Goal: Task Accomplishment & Management: Complete application form

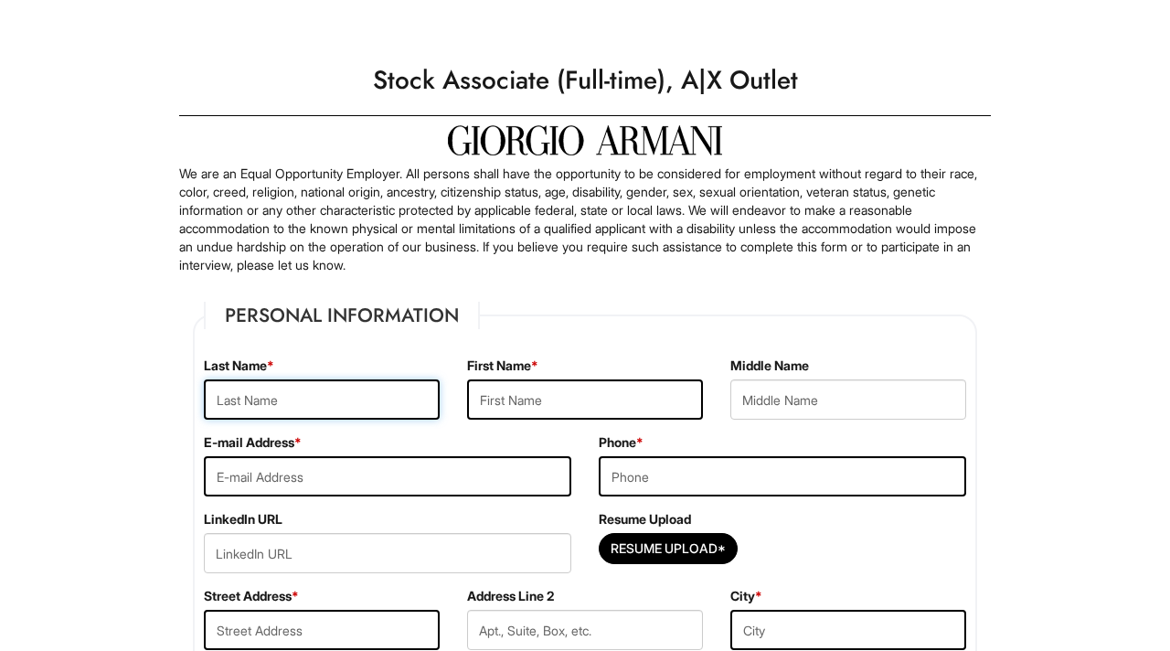
click at [364, 396] on input "text" at bounding box center [322, 399] width 236 height 40
type input "Sparks"
type input "Kaidence"
type input "kaidencesparks04@gmail.com"
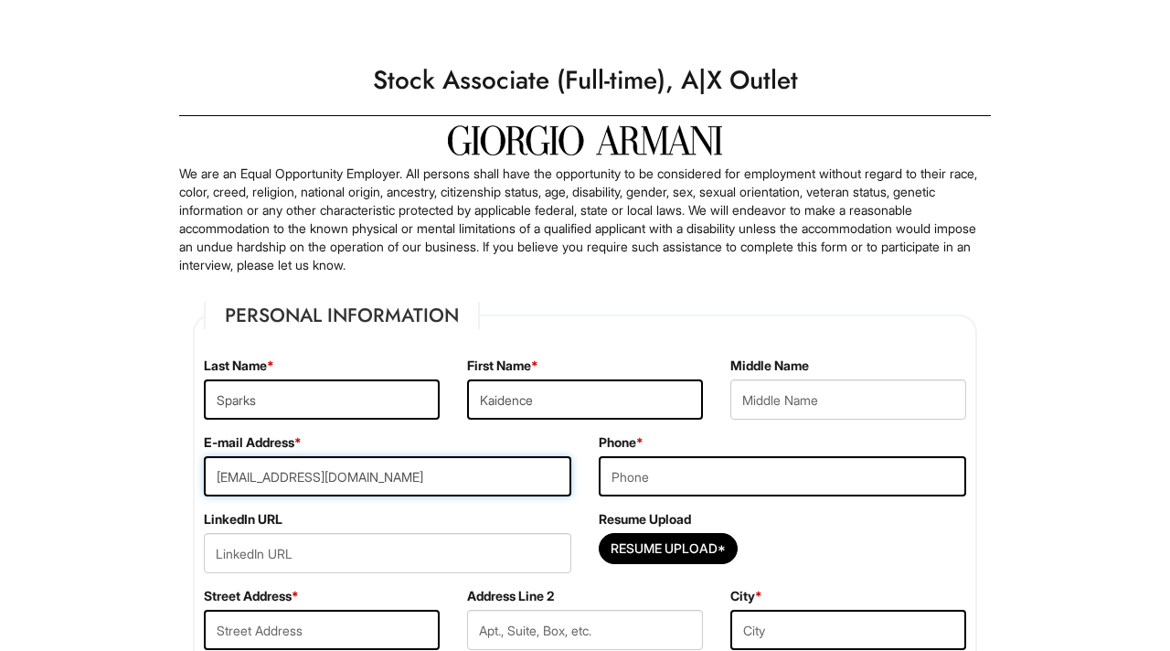
type input "9037387675"
type input "401 Coleto Creek Loop"
type input "Kyle"
select select "TX"
type input "78640"
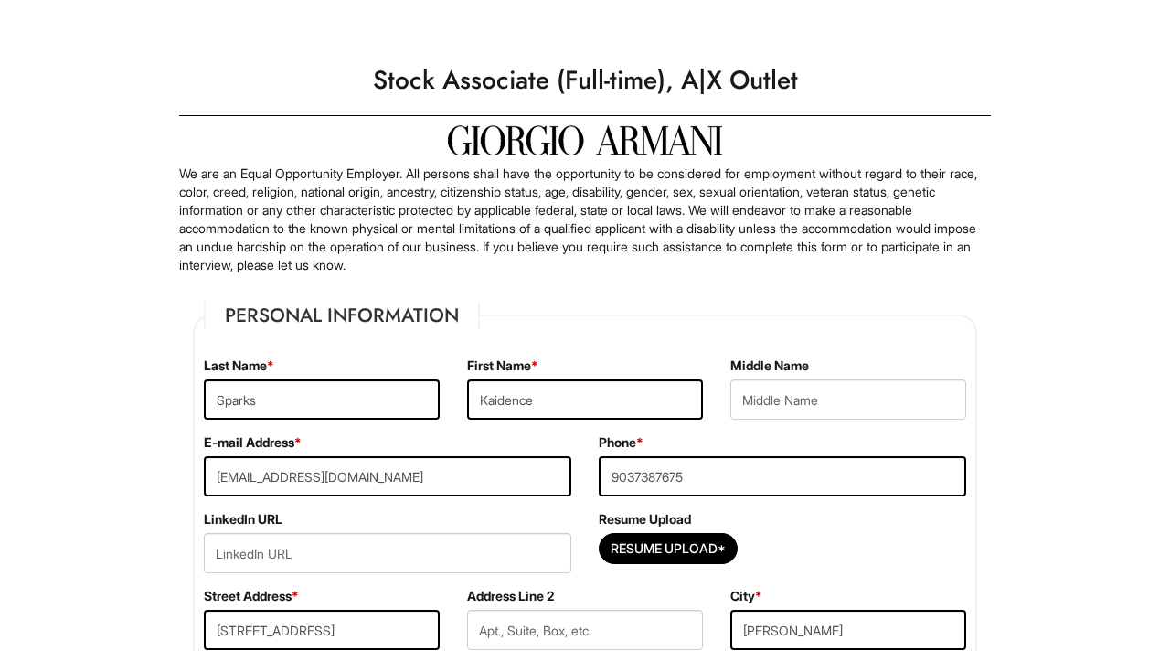
select select "United States of America"
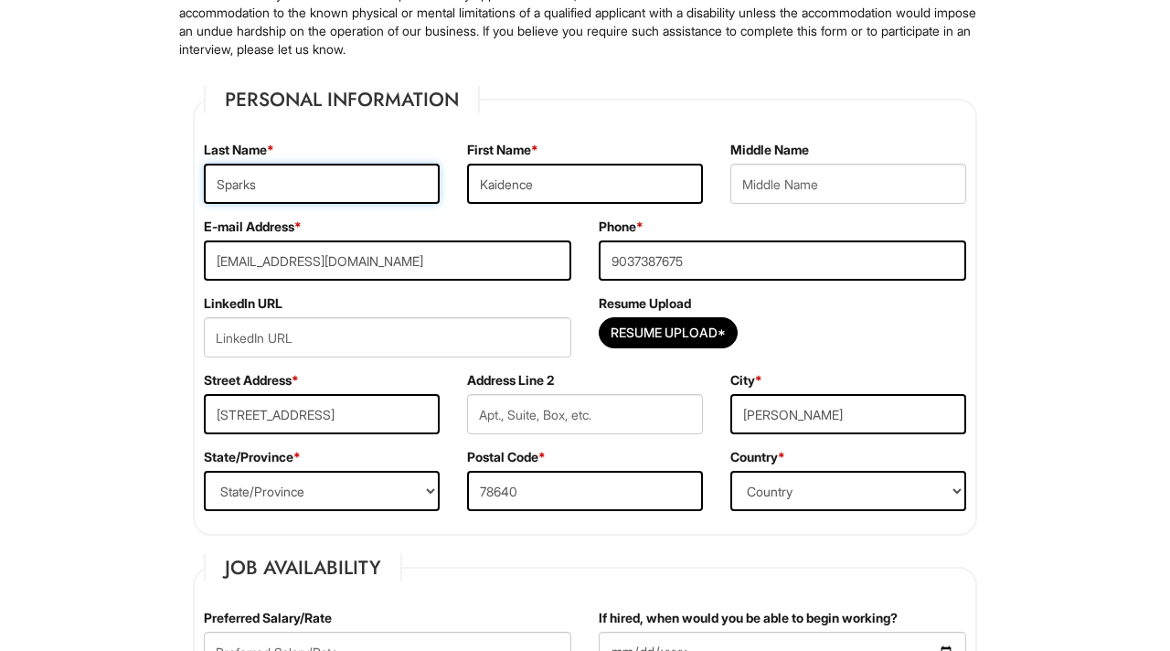
scroll to position [222, 0]
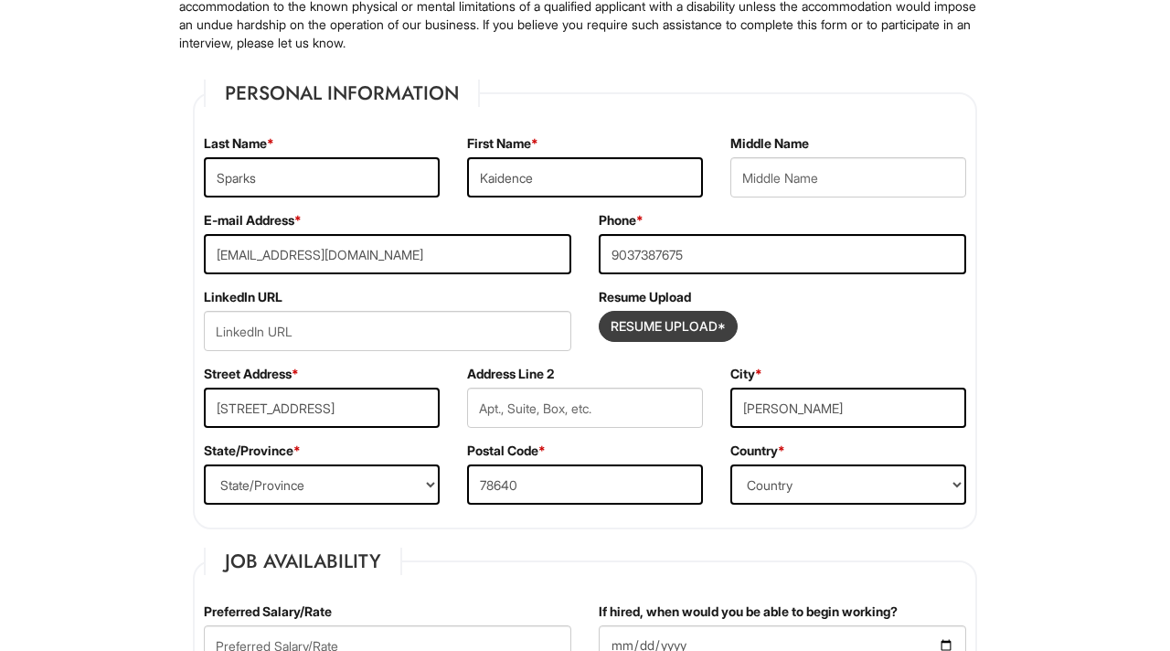
click at [662, 318] on input "Resume Upload*" at bounding box center [667, 326] width 137 height 29
type input "C:\fakepath\Kaidence Sparks resume.docx"
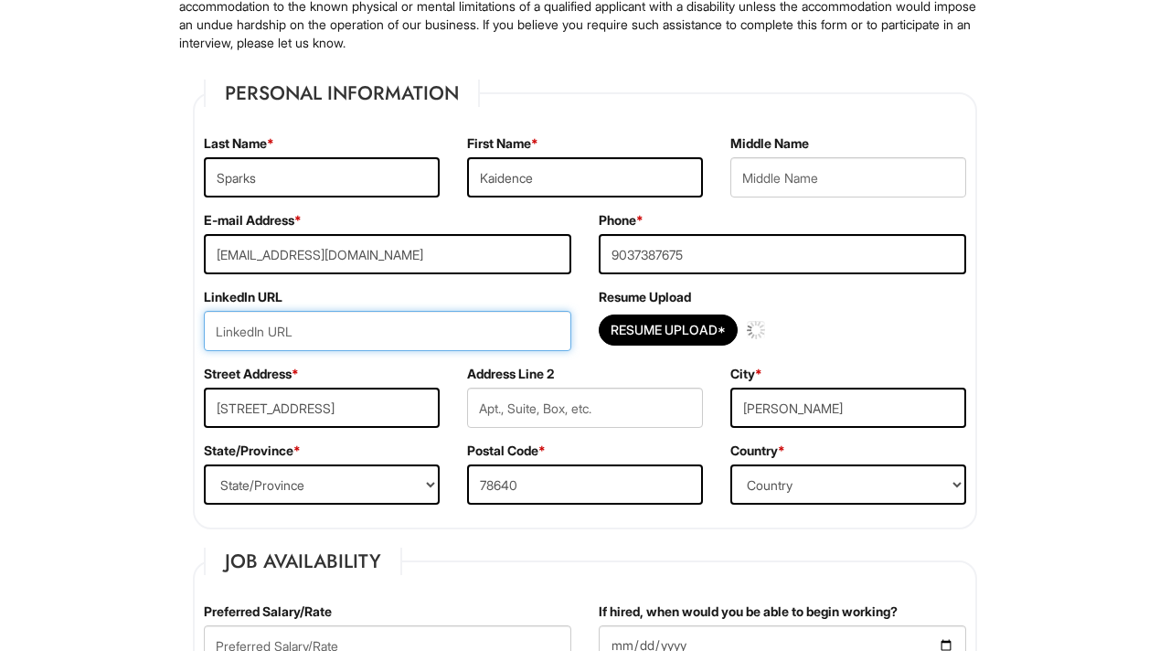
click at [290, 337] on input "url" at bounding box center [387, 331] width 367 height 40
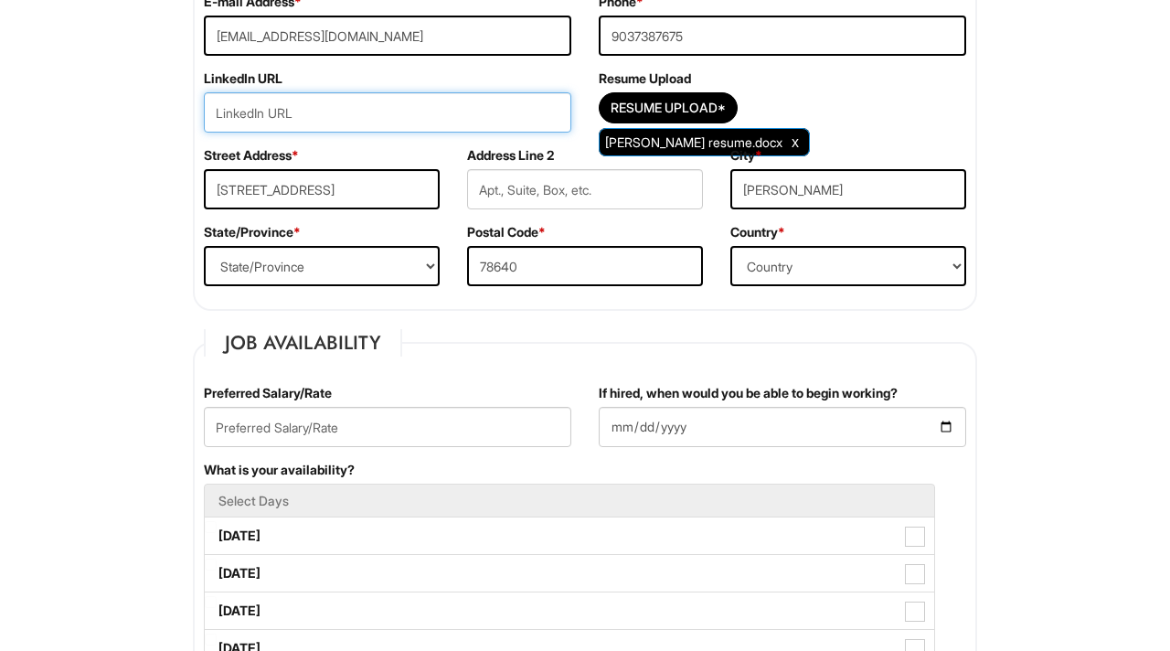
scroll to position [447, 0]
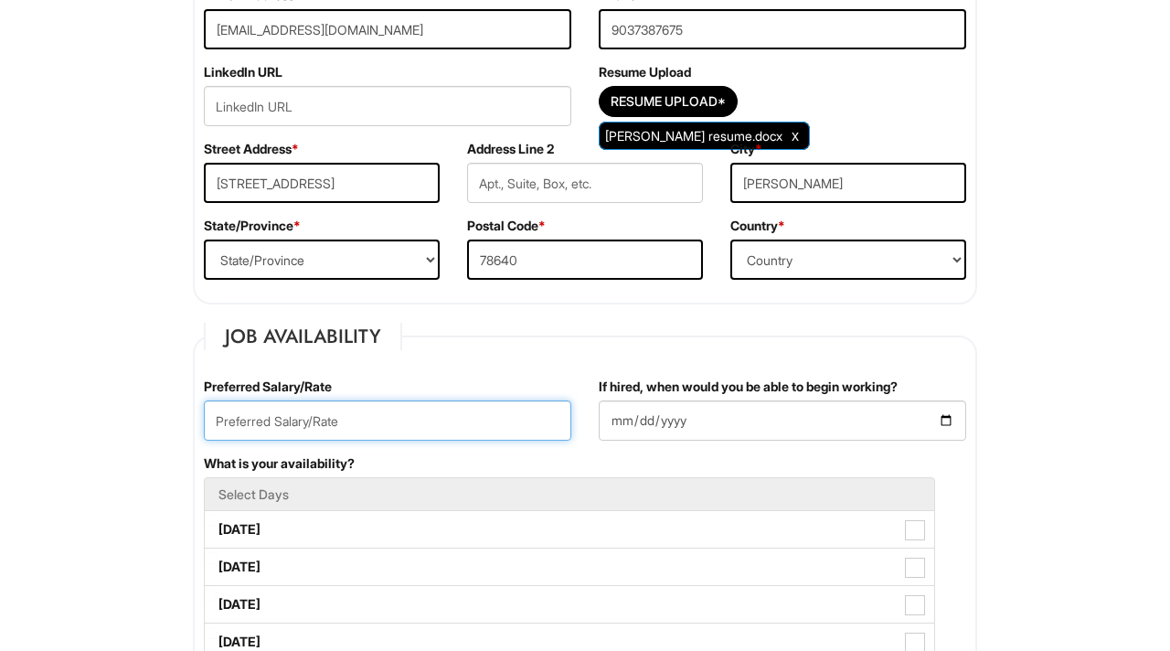
click at [333, 422] on input "text" at bounding box center [387, 420] width 367 height 40
type input "h"
type input "$15 per hour"
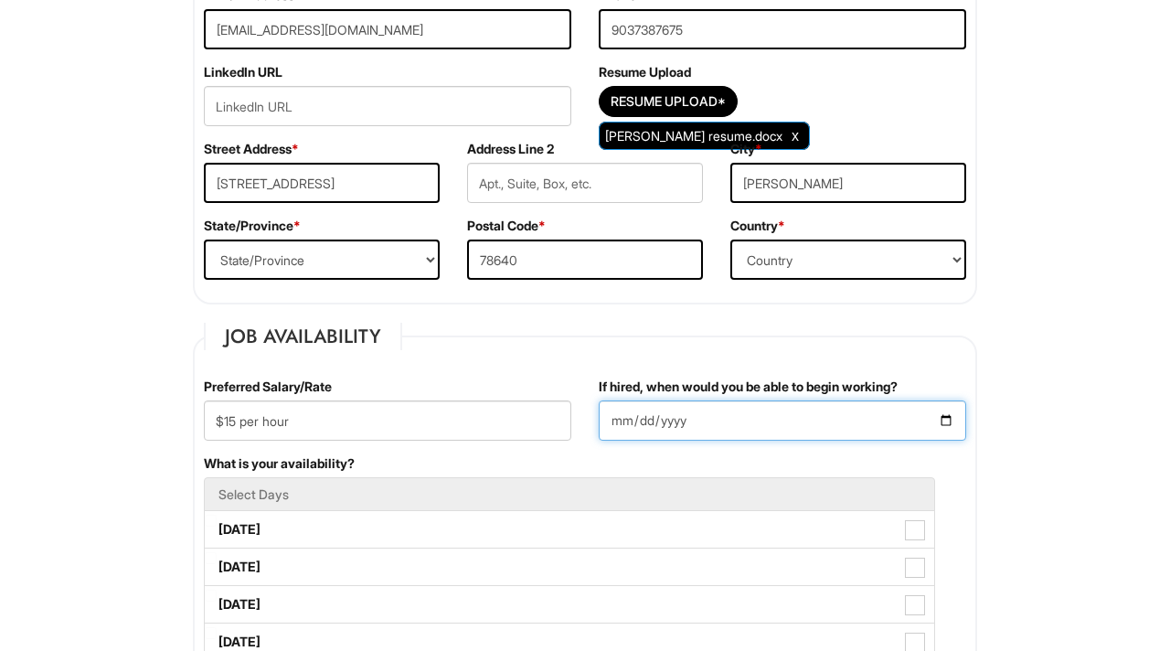
click at [940, 416] on input "If hired, when would you be able to begin working?" at bounding box center [781, 420] width 367 height 40
type input "2025-08-27"
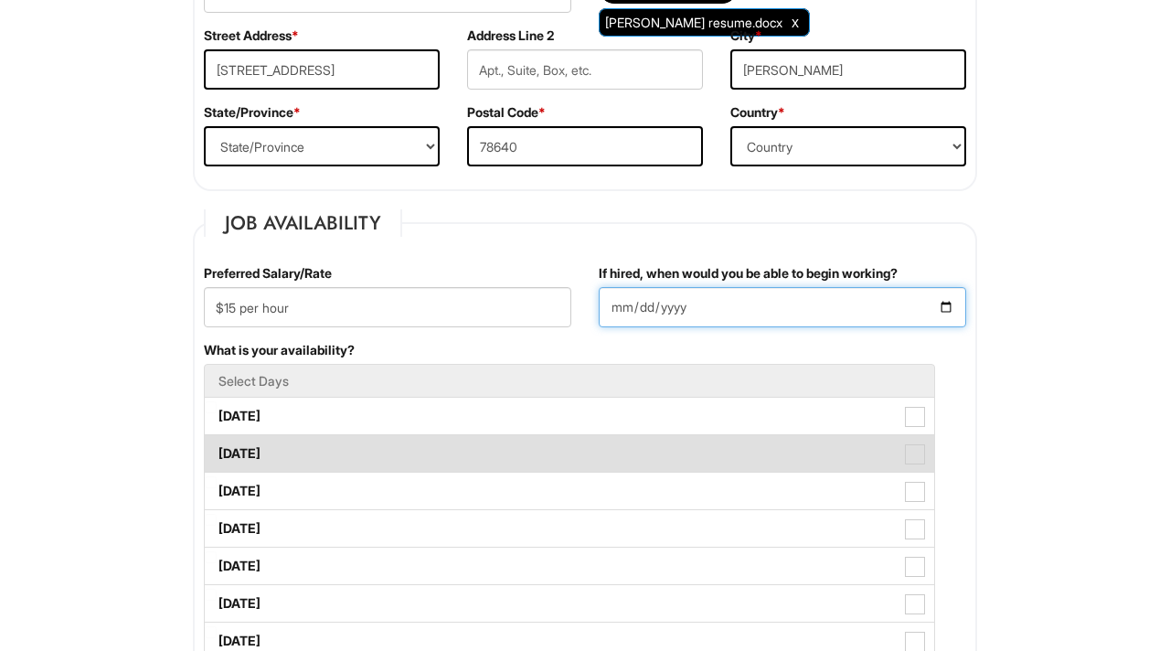
scroll to position [584, 0]
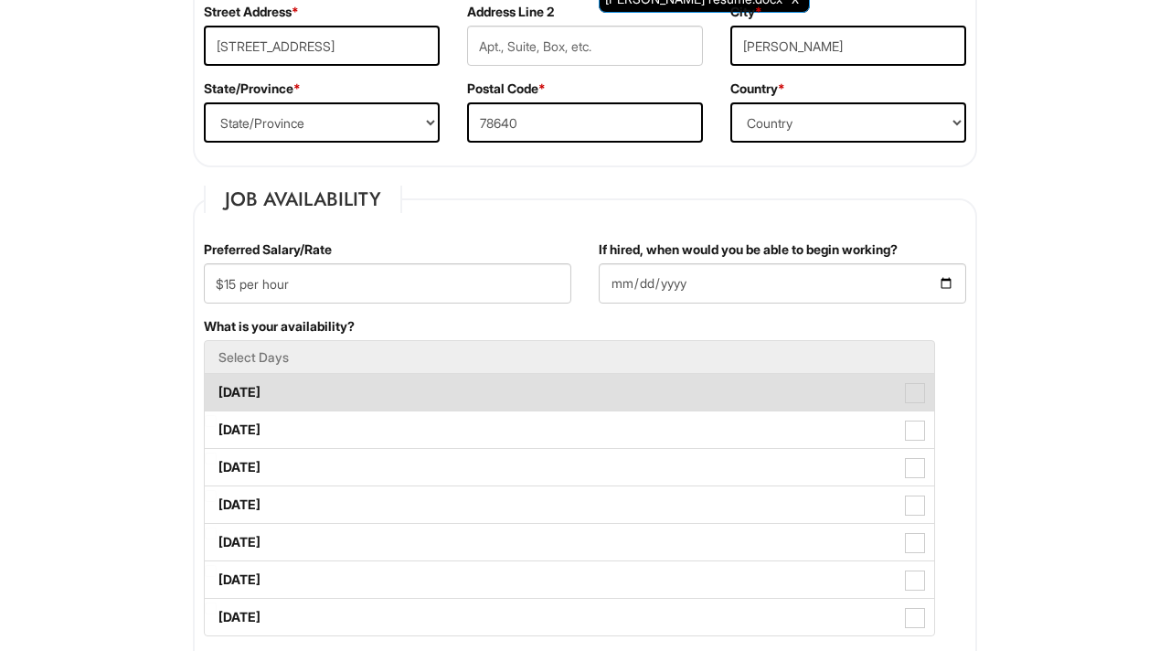
click at [367, 383] on label "Monday" at bounding box center [569, 392] width 729 height 37
click at [217, 383] on Available_Monday "Monday" at bounding box center [211, 383] width 12 height 12
checkbox Available_Monday "true"
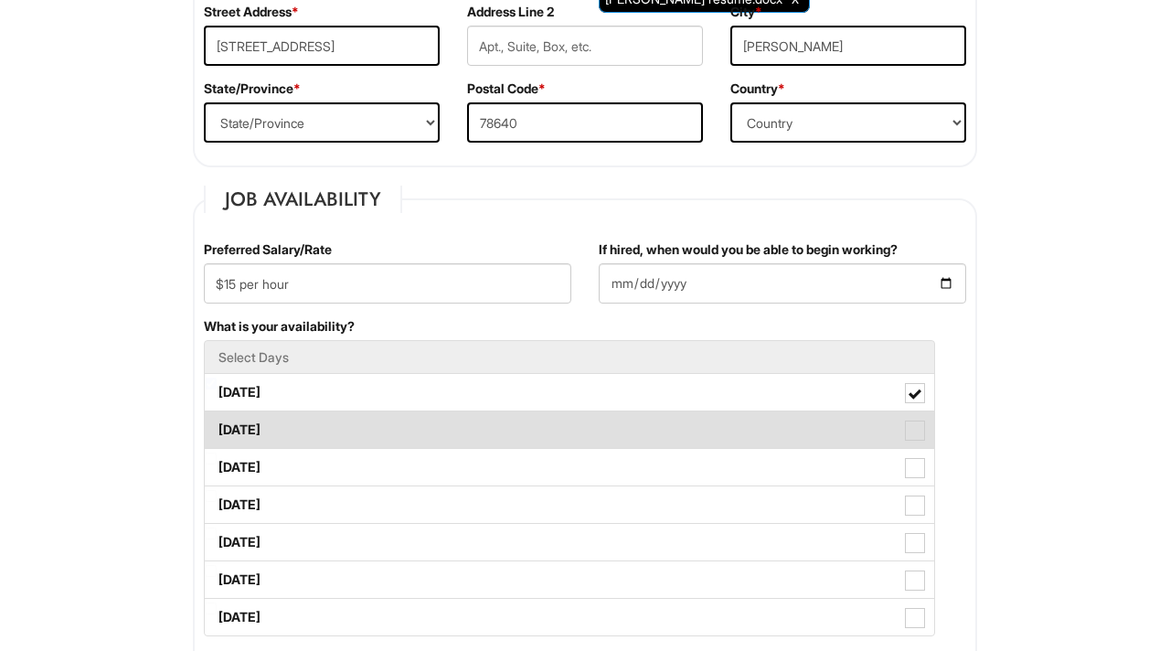
click at [366, 429] on label "Tuesday" at bounding box center [569, 429] width 729 height 37
click at [217, 427] on Available_Tuesday "Tuesday" at bounding box center [211, 421] width 12 height 12
checkbox Available_Tuesday "true"
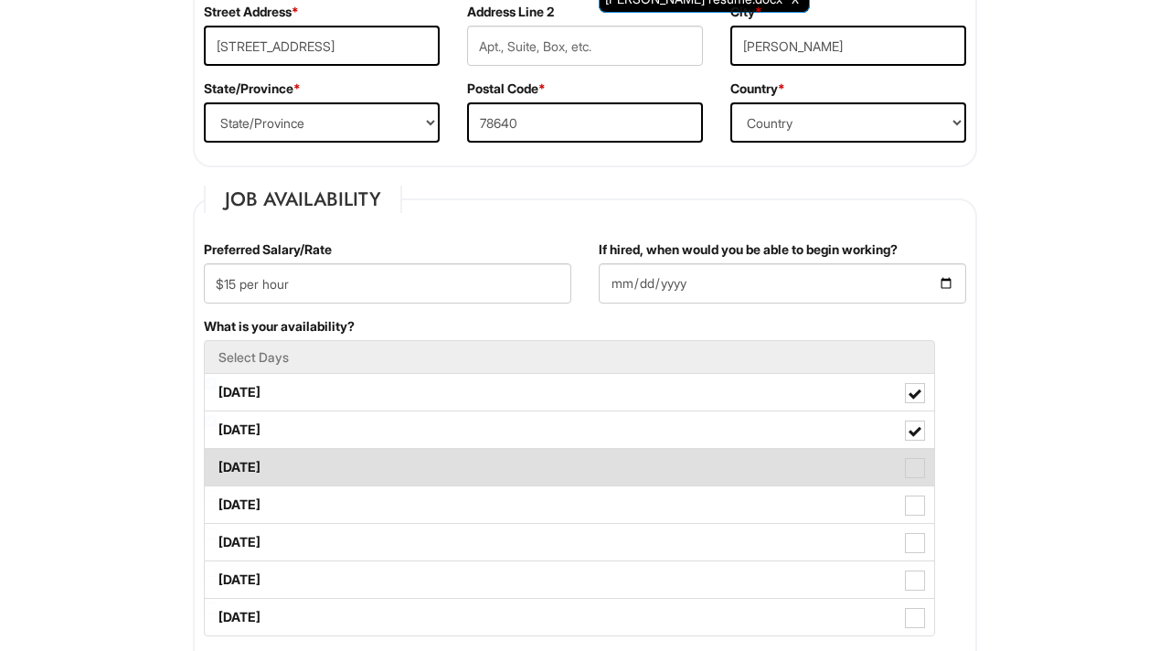
click at [369, 466] on label "Wednesday" at bounding box center [569, 467] width 729 height 37
click at [217, 464] on Available_Wednesday "Wednesday" at bounding box center [211, 458] width 12 height 12
checkbox Available_Wednesday "true"
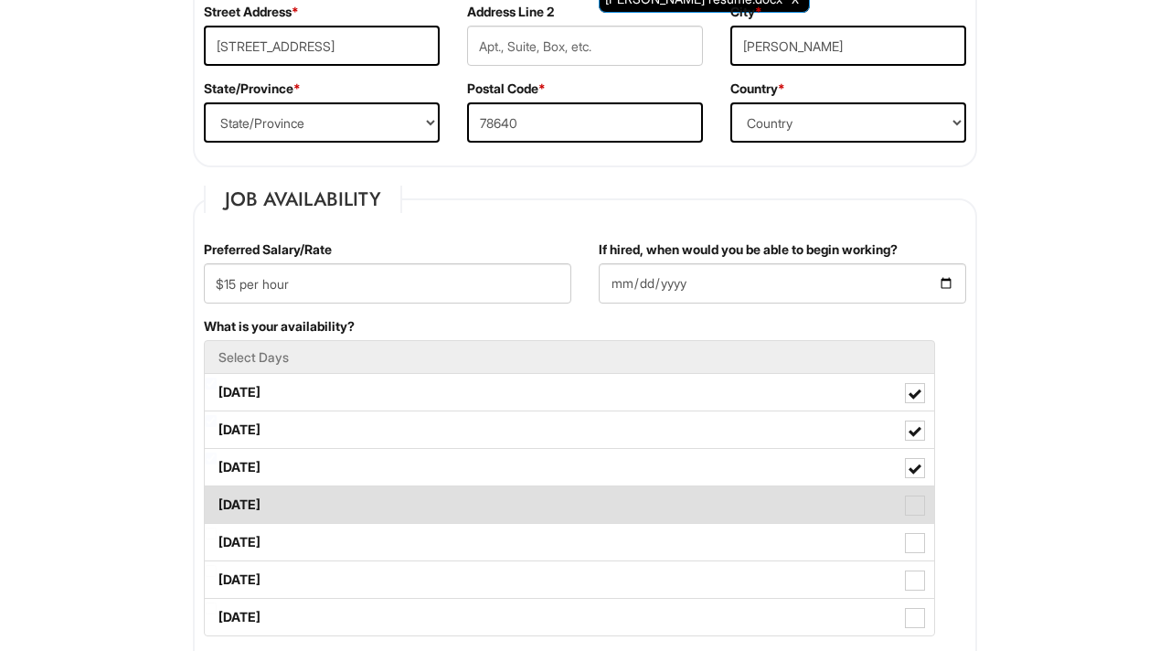
click at [370, 509] on label "Thursday" at bounding box center [569, 504] width 729 height 37
click at [217, 502] on Available_Thursday "Thursday" at bounding box center [211, 496] width 12 height 12
checkbox Available_Thursday "true"
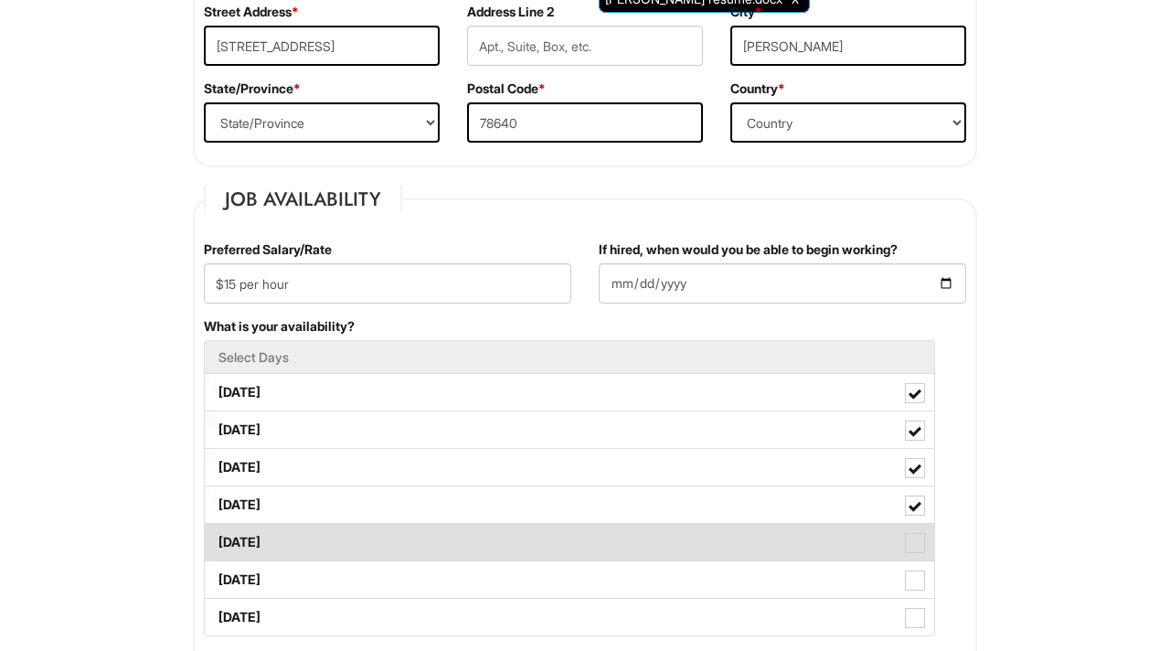
click at [369, 531] on label "Friday" at bounding box center [569, 542] width 729 height 37
click at [217, 531] on Available_Friday "Friday" at bounding box center [211, 533] width 12 height 12
checkbox Available_Friday "true"
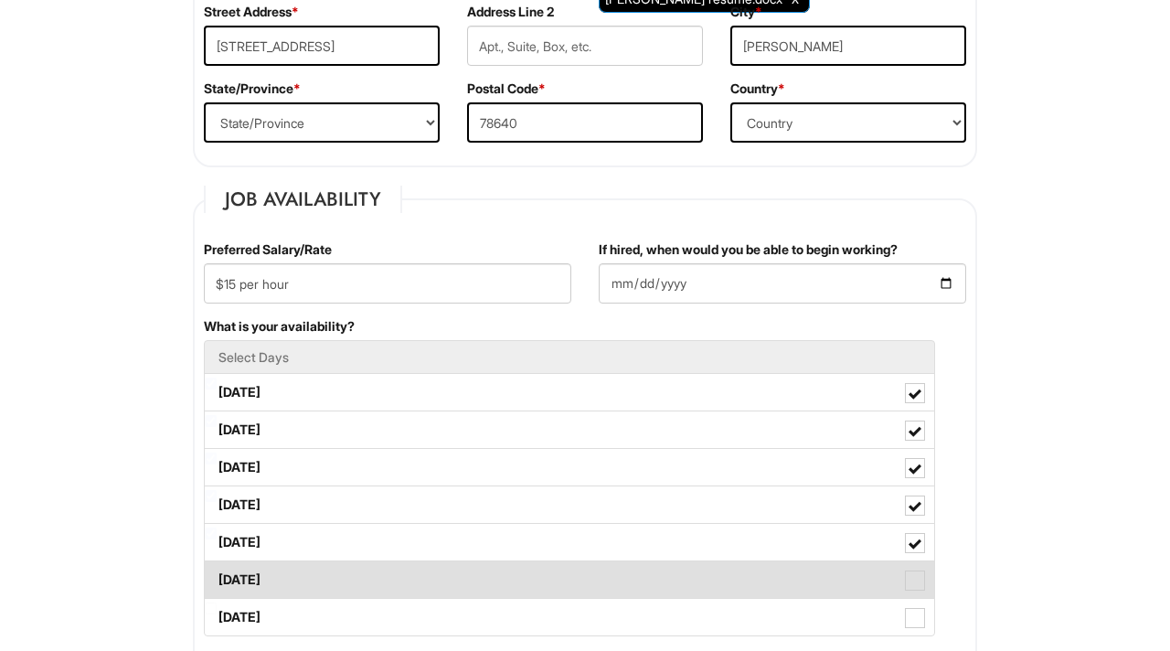
click at [364, 565] on label "Saturday" at bounding box center [569, 579] width 729 height 37
click at [217, 565] on Available_Saturday "Saturday" at bounding box center [211, 571] width 12 height 12
checkbox Available_Saturday "true"
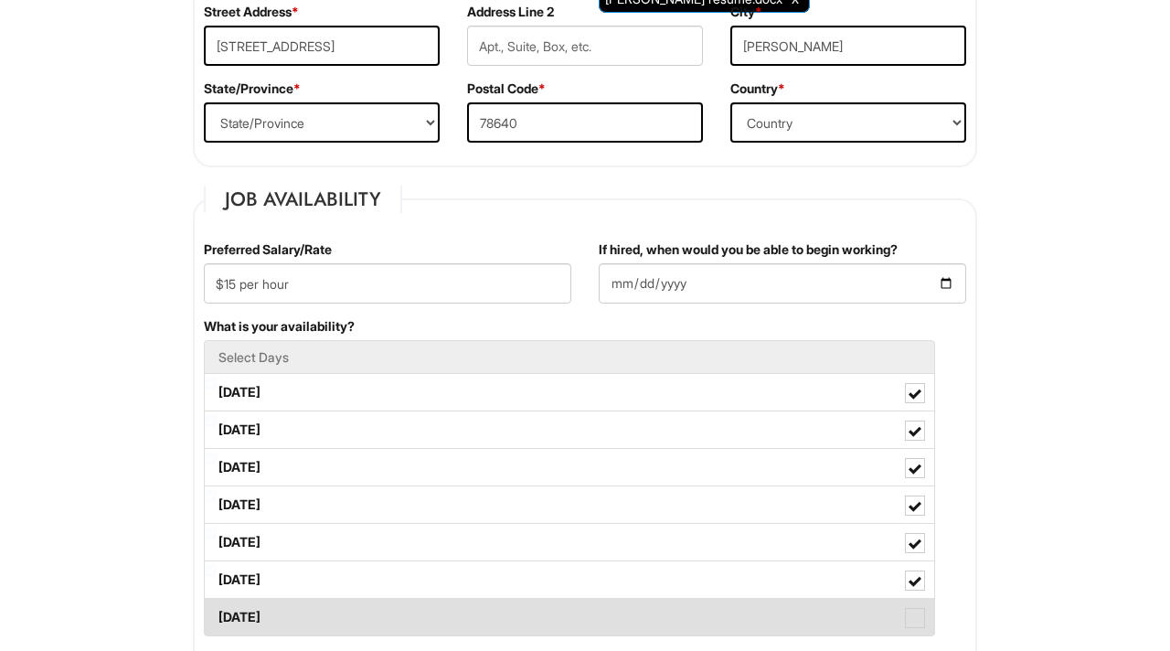
click at [317, 618] on label "Sunday" at bounding box center [569, 616] width 729 height 37
click at [217, 614] on Available_Sunday "Sunday" at bounding box center [211, 608] width 12 height 12
checkbox Available_Sunday "true"
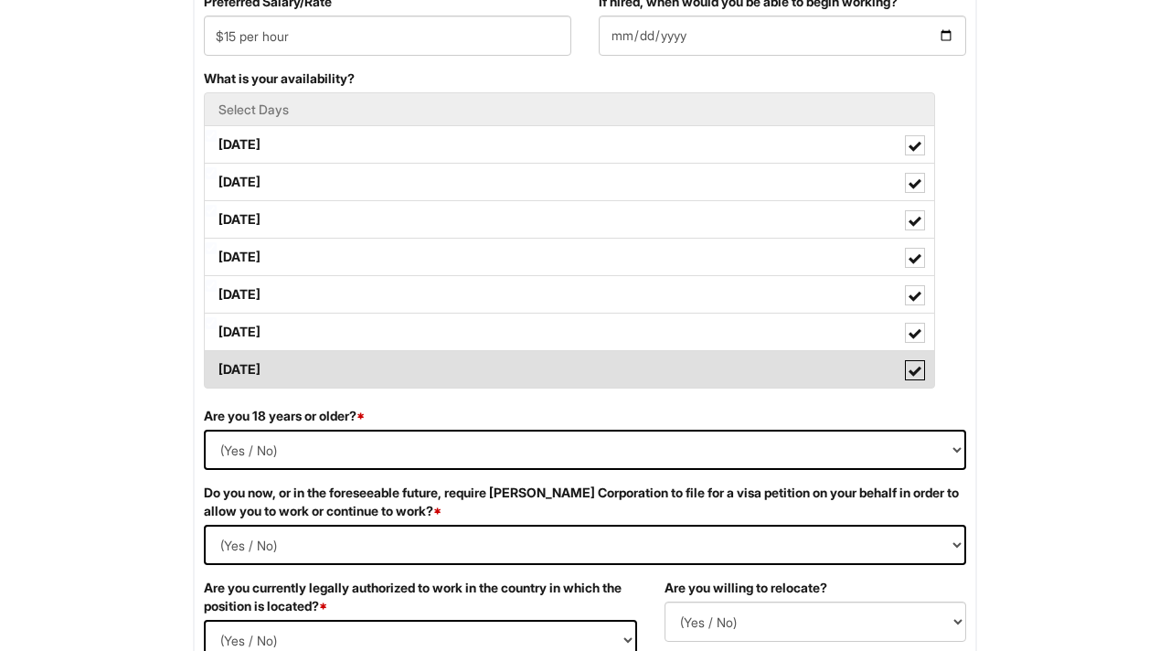
scroll to position [895, 0]
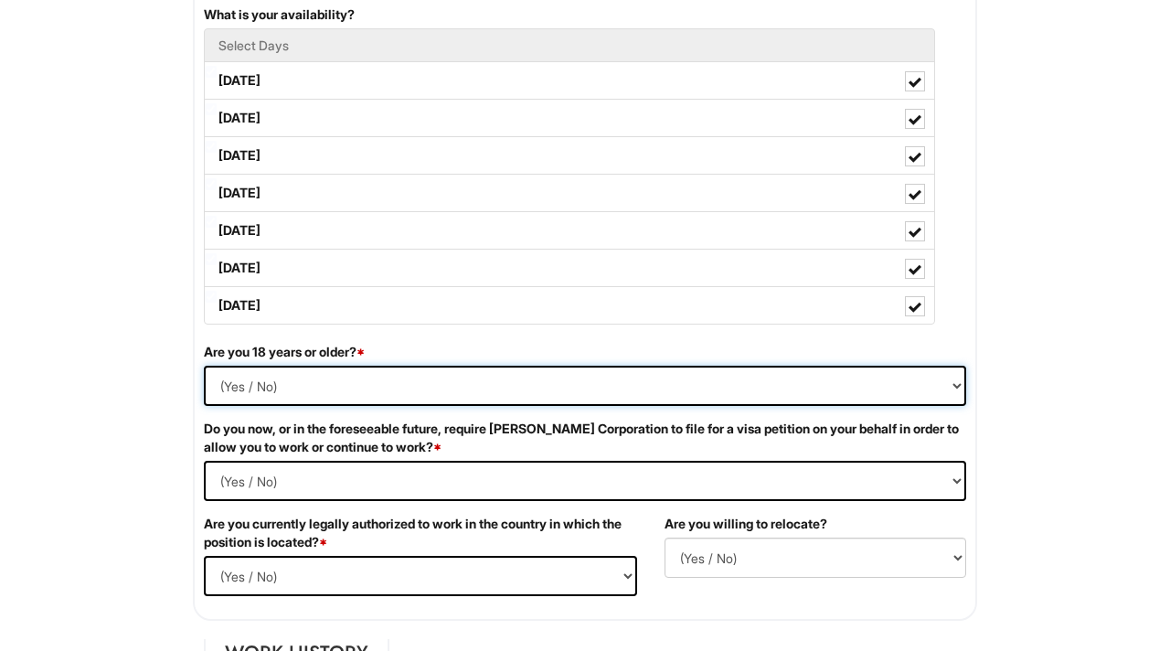
click at [311, 390] on select "(Yes / No) Yes No" at bounding box center [585, 385] width 762 height 40
select select "Yes"
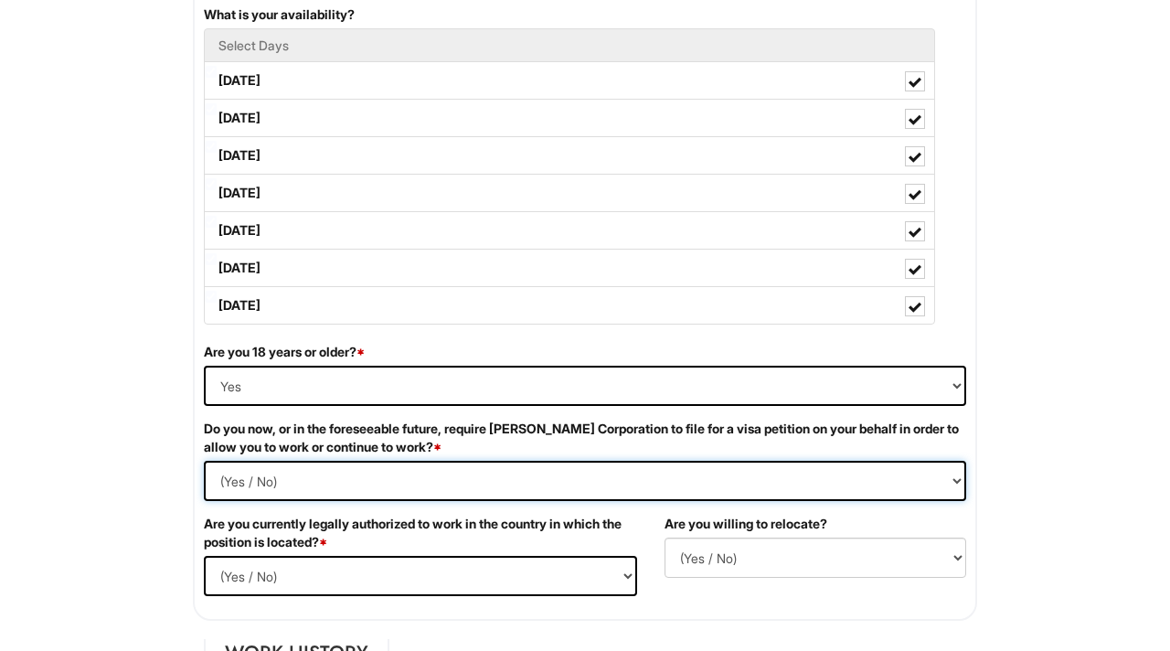
click at [283, 486] on Required "(Yes / No) Yes No" at bounding box center [585, 480] width 762 height 40
select Required "No"
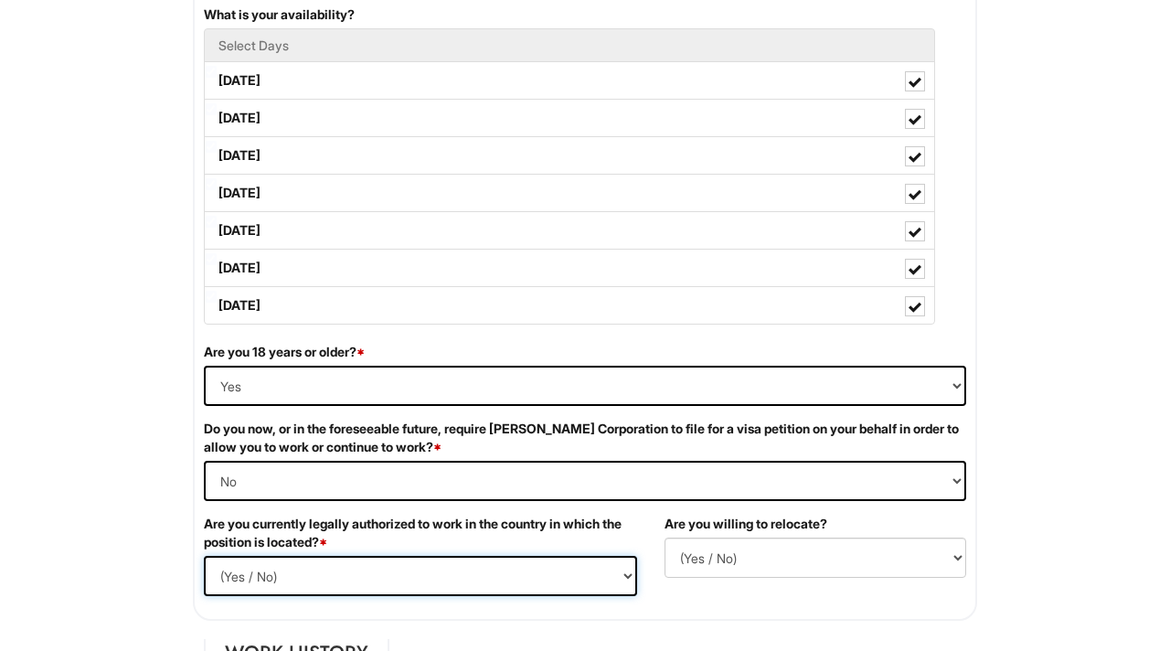
click at [292, 581] on select "(Yes / No) Yes No" at bounding box center [420, 576] width 433 height 40
select select "Yes"
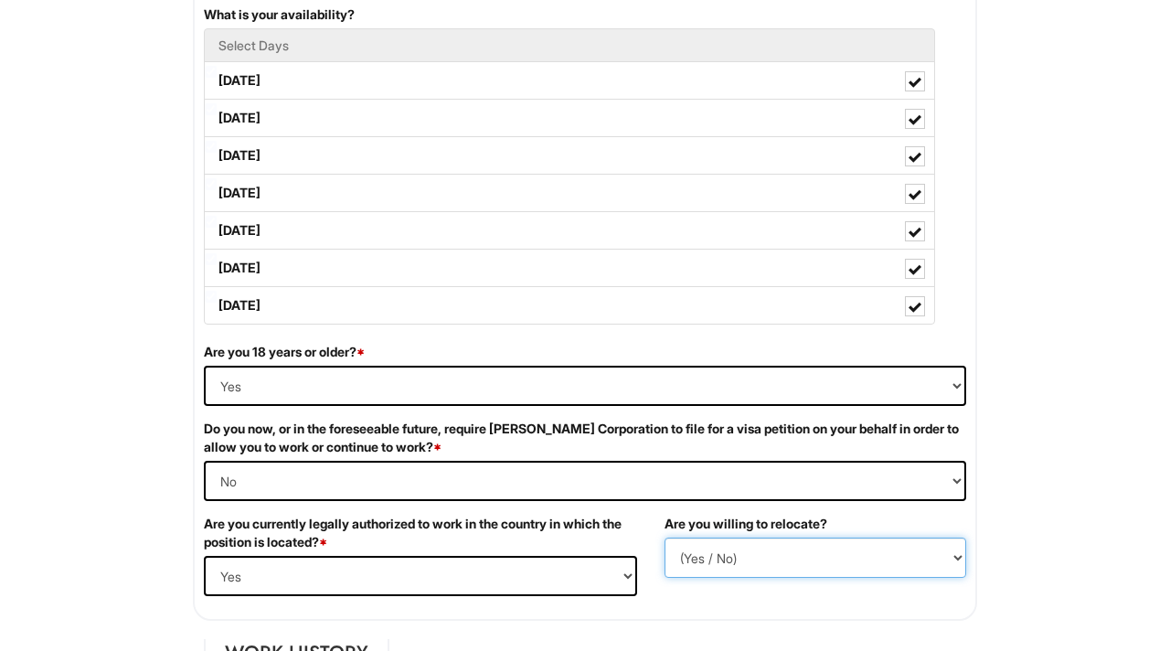
click at [808, 553] on select "(Yes / No) No Yes" at bounding box center [815, 557] width 302 height 40
select select "N"
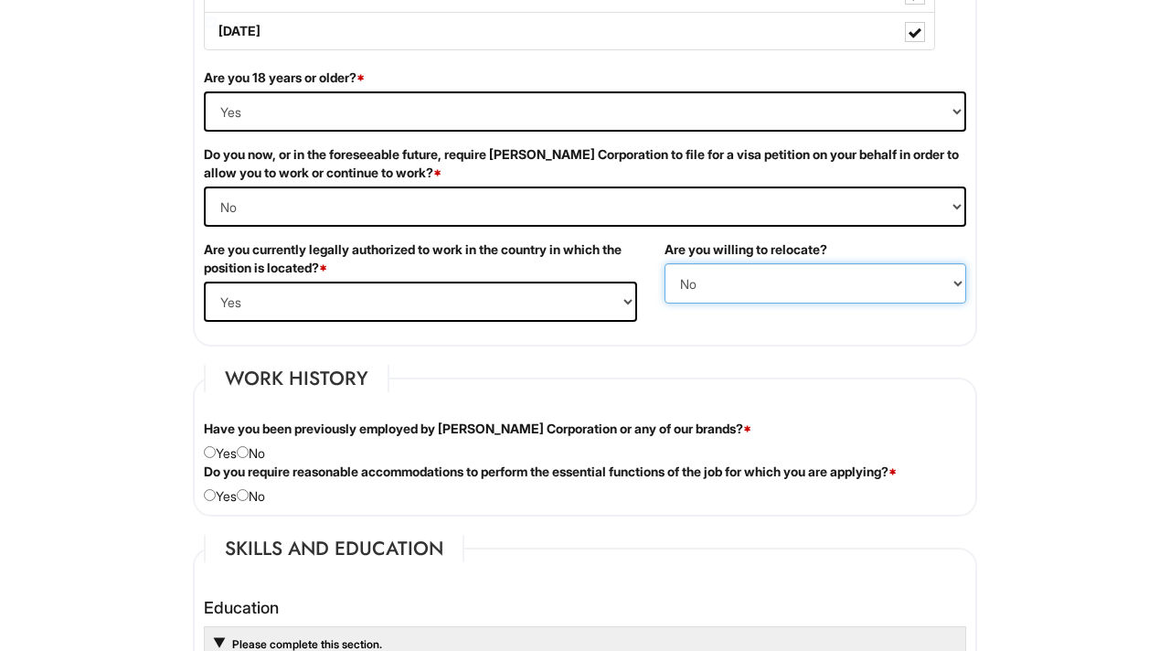
scroll to position [1284, 0]
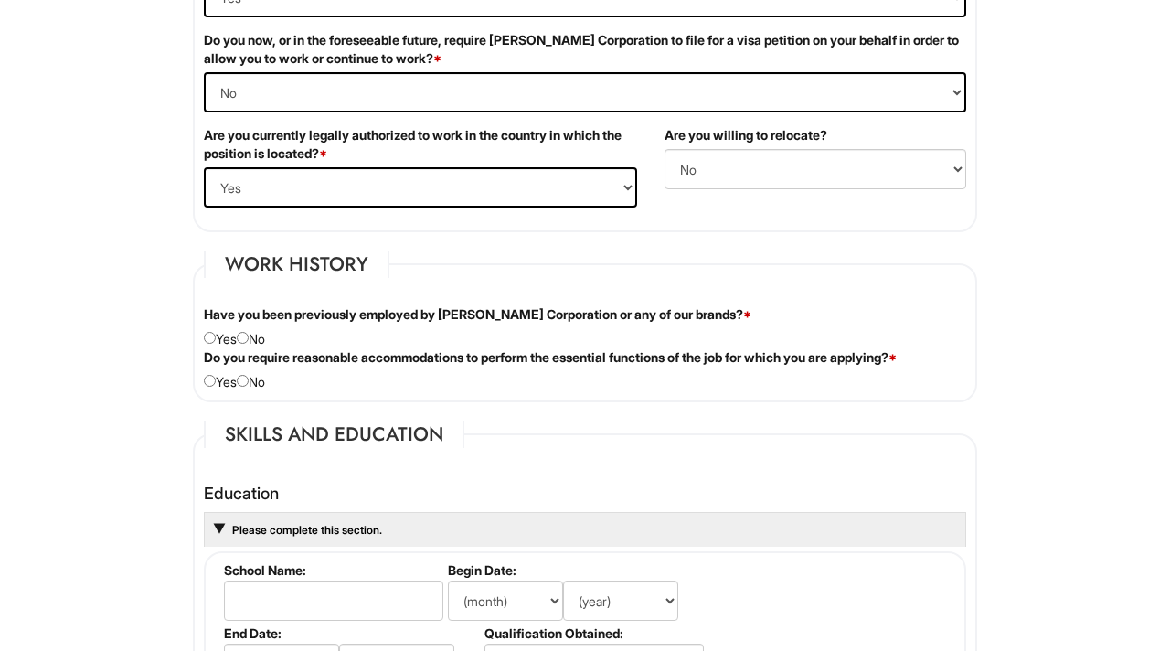
click at [262, 337] on div "Have you been previously employed by Giorgio Armani Corporation or any of our b…" at bounding box center [584, 326] width 789 height 43
click at [246, 335] on input "radio" at bounding box center [243, 338] width 12 height 12
radio input "true"
click at [249, 380] on input "radio" at bounding box center [243, 381] width 12 height 12
radio input "true"
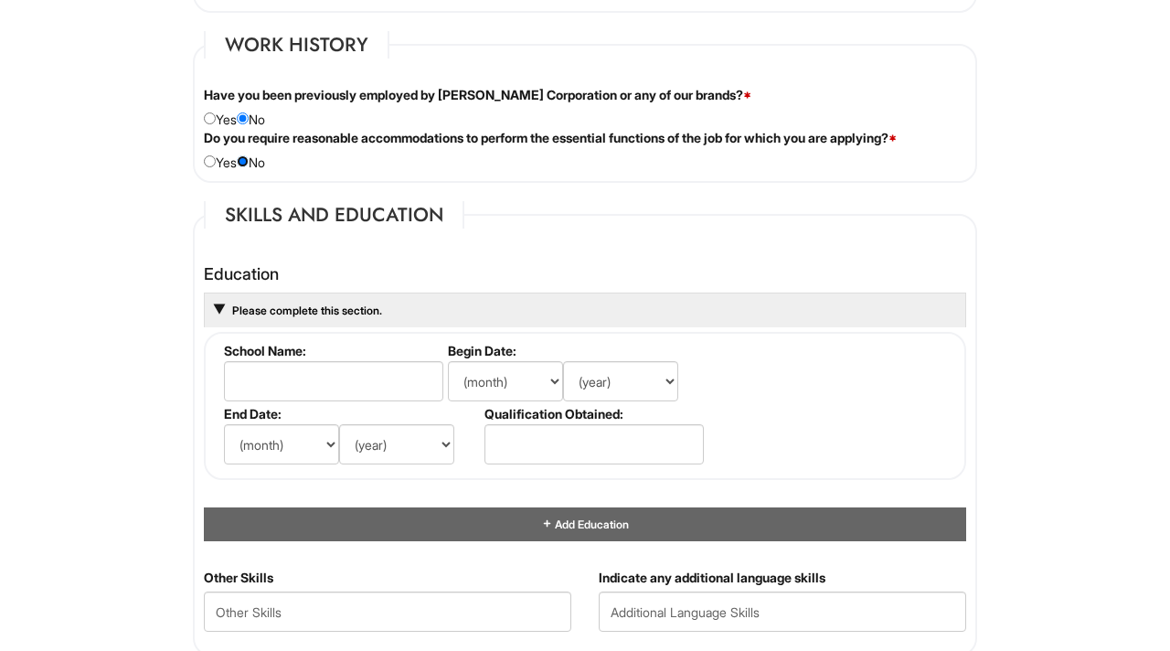
scroll to position [1504, 0]
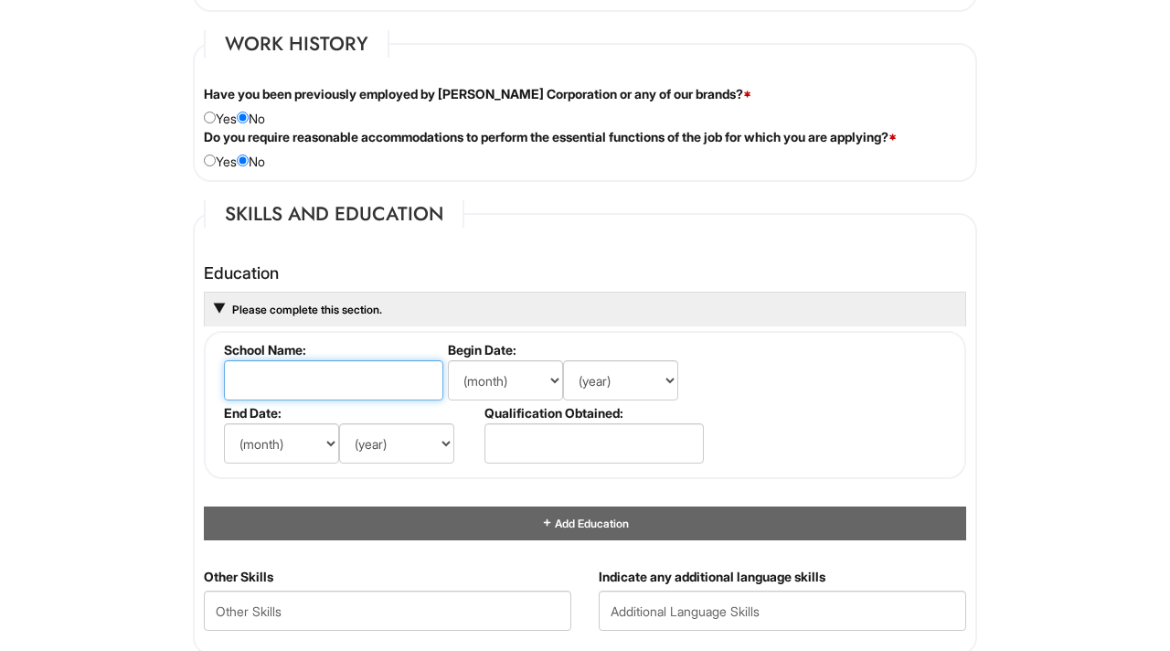
click at [308, 375] on input "text" at bounding box center [333, 380] width 219 height 40
type input "Live Oak Academy"
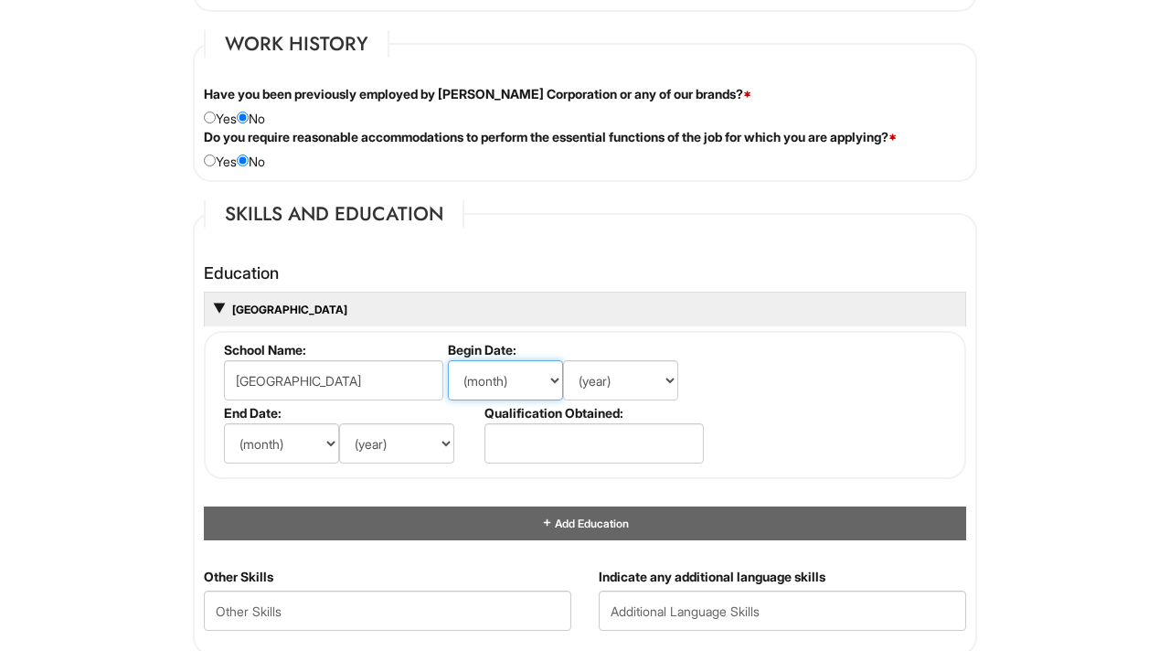
click at [490, 386] on select "(month) Jan Feb Mar Apr May Jun Jul Aug Sep Oct Nov Dec" at bounding box center [505, 380] width 115 height 40
select select "8"
click at [520, 447] on input "text" at bounding box center [593, 443] width 219 height 40
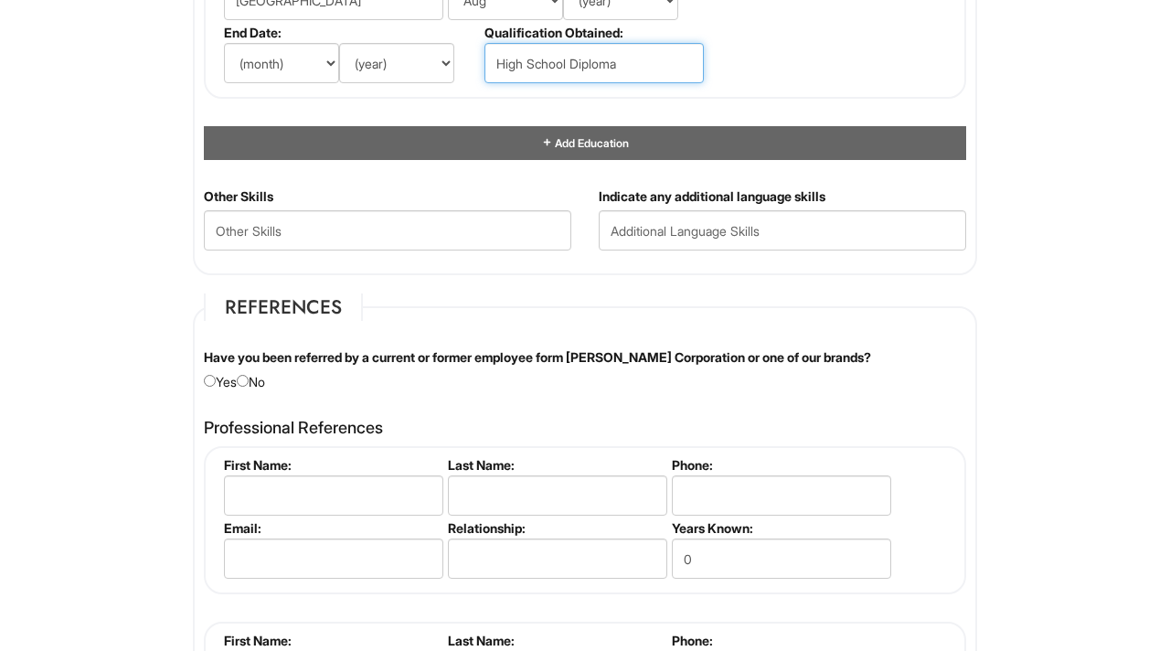
scroll to position [1886, 0]
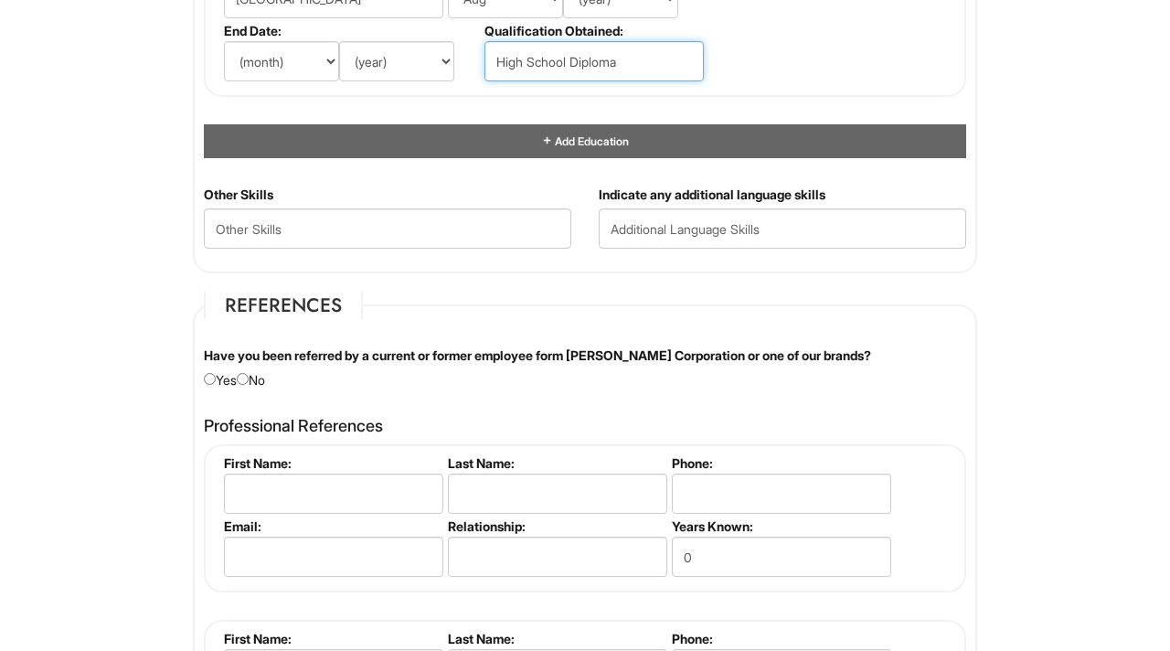
type input "High School Diploma"
click at [249, 375] on input "radio" at bounding box center [243, 379] width 12 height 12
radio input "true"
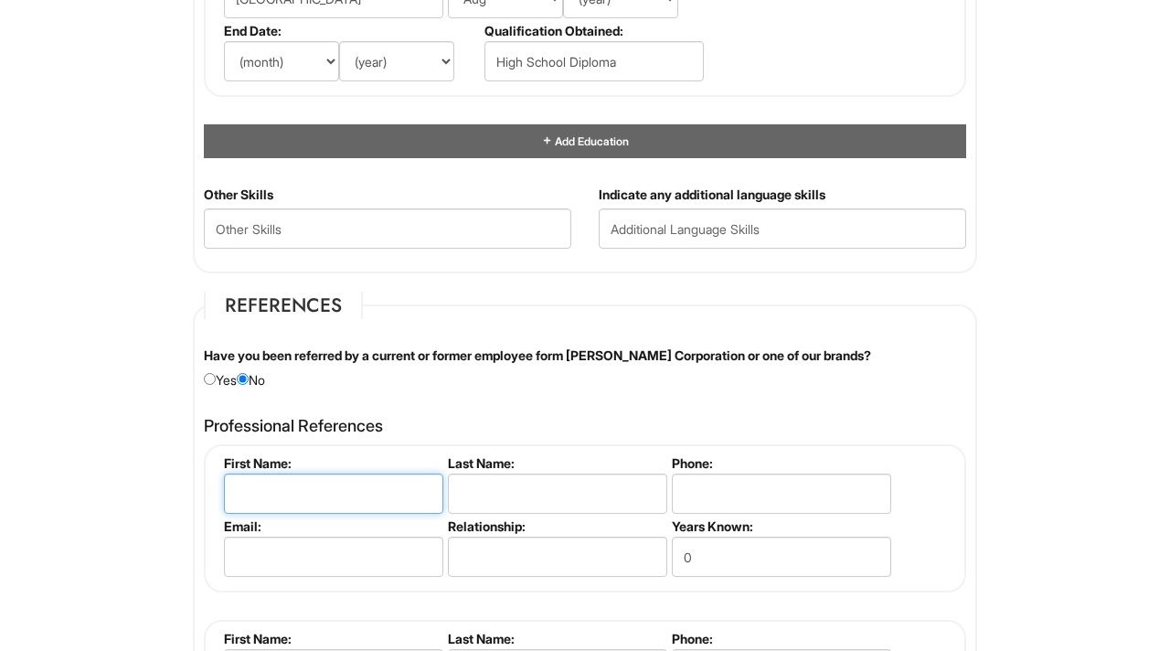
click at [306, 501] on input "text" at bounding box center [333, 493] width 219 height 40
type input "Ashley"
type input "Alford"
type input "9034458433"
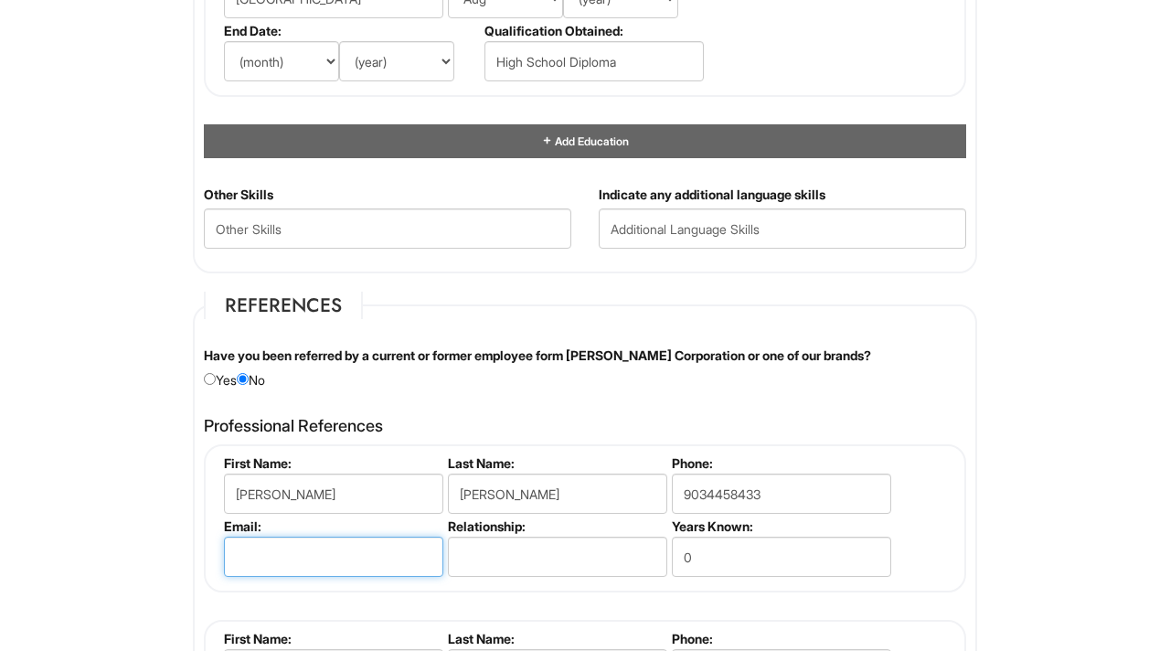
click at [379, 554] on input "email" at bounding box center [333, 556] width 219 height 40
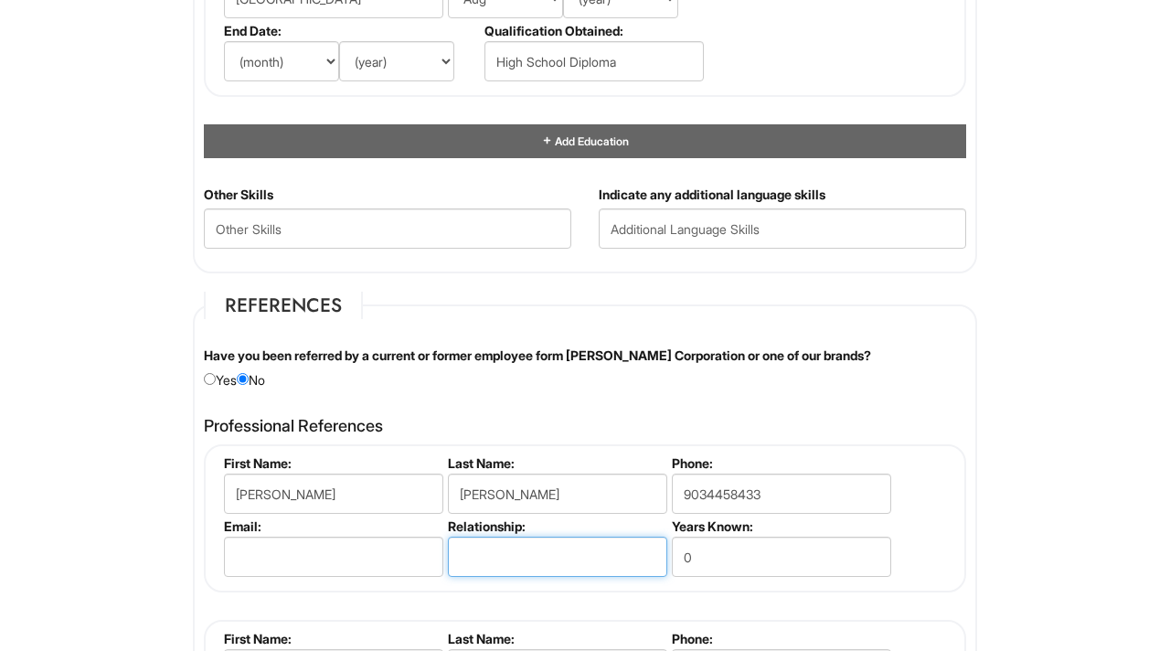
click at [484, 546] on input "text" at bounding box center [557, 556] width 219 height 40
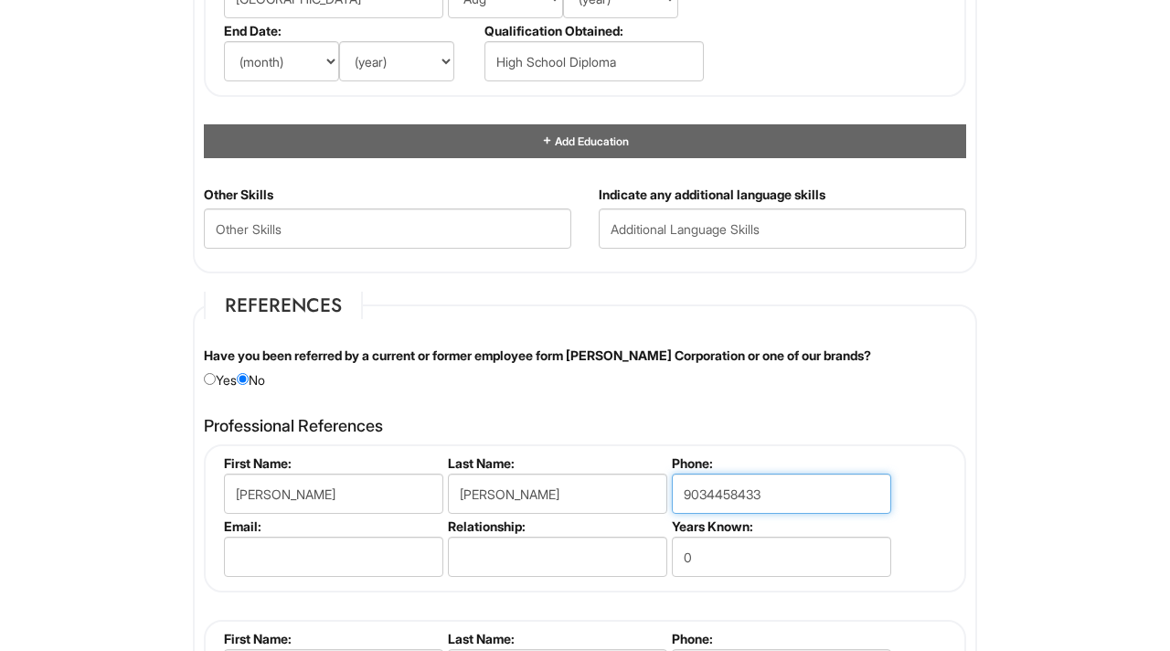
drag, startPoint x: 789, startPoint y: 498, endPoint x: 654, endPoint y: 489, distance: 134.6
click at [654, 455] on ul "First Name: Ashley Last Name: Alford Phone: 9034458433 Email: Relationship: Yea…" at bounding box center [587, 455] width 736 height 0
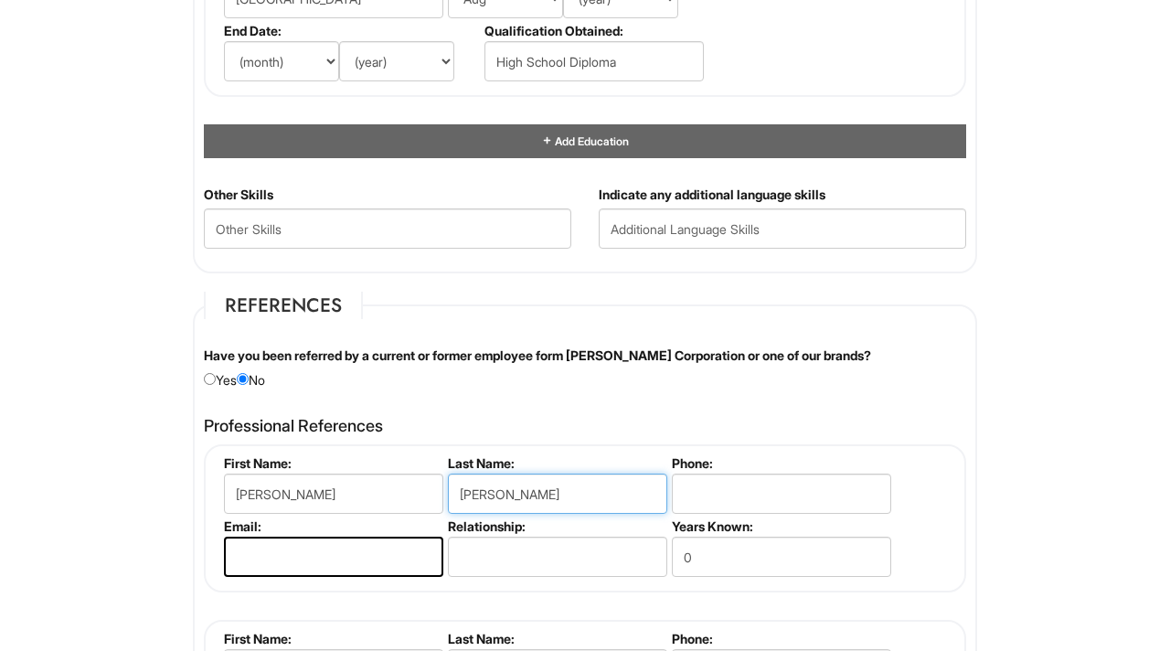
drag, startPoint x: 509, startPoint y: 489, endPoint x: 413, endPoint y: 486, distance: 96.0
click at [413, 455] on ul "First Name: Ashley Last Name: Alford Phone: Email: Relationship: Years Known: 0" at bounding box center [587, 455] width 736 height 0
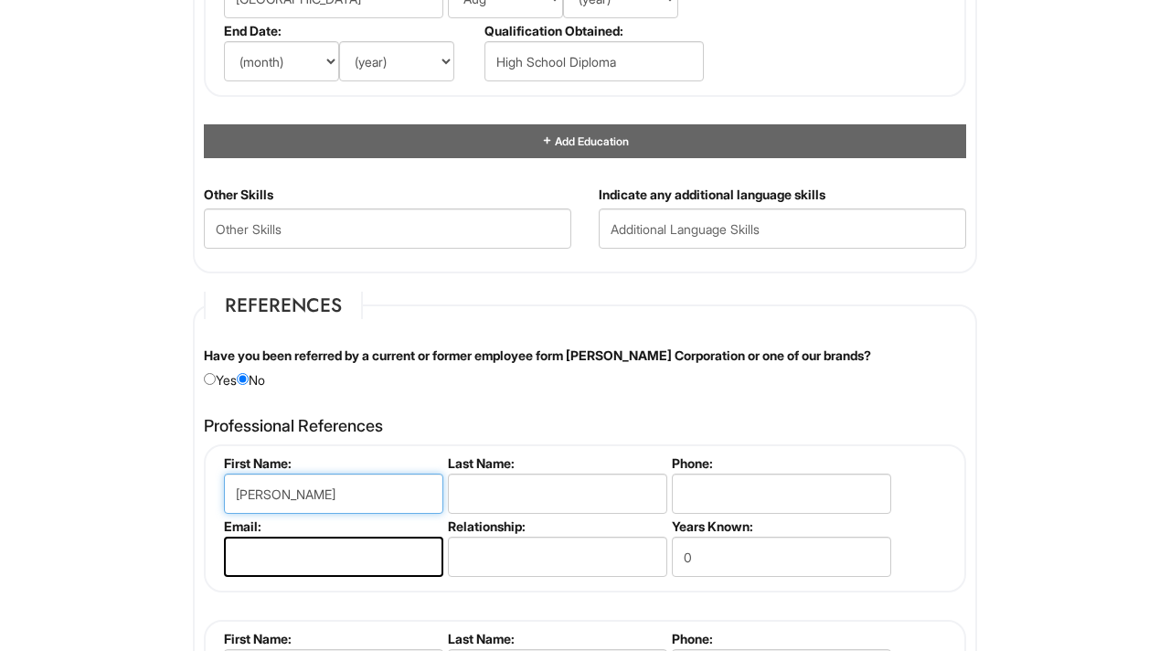
drag, startPoint x: 353, startPoint y: 491, endPoint x: 108, endPoint y: 473, distance: 245.5
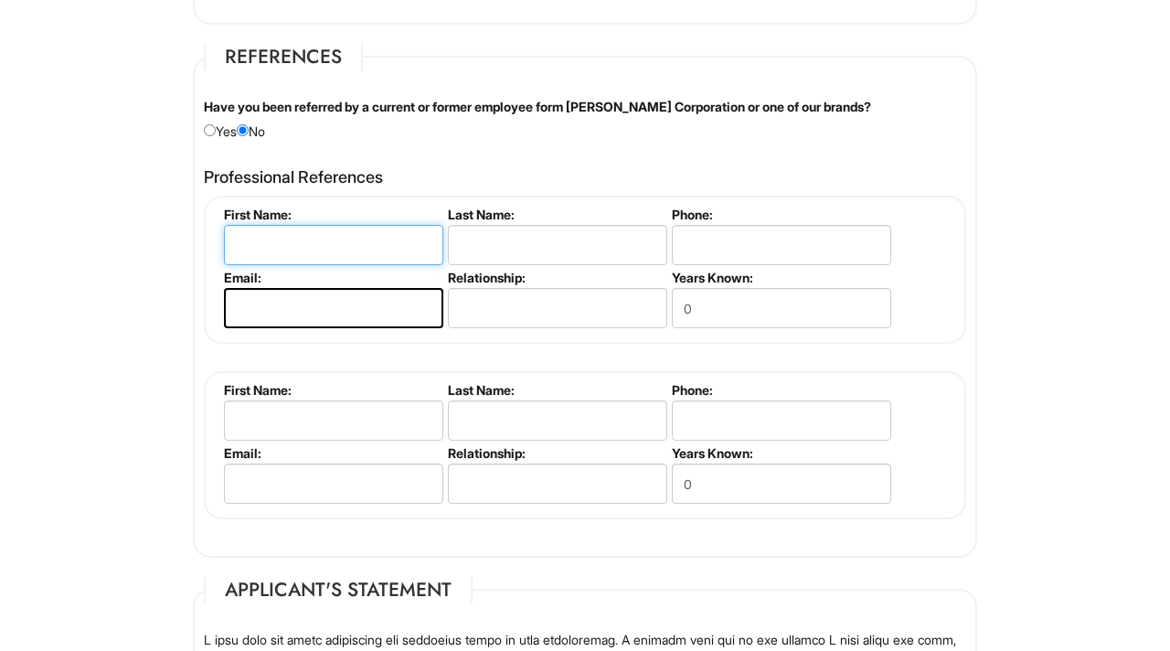
scroll to position [2144, 0]
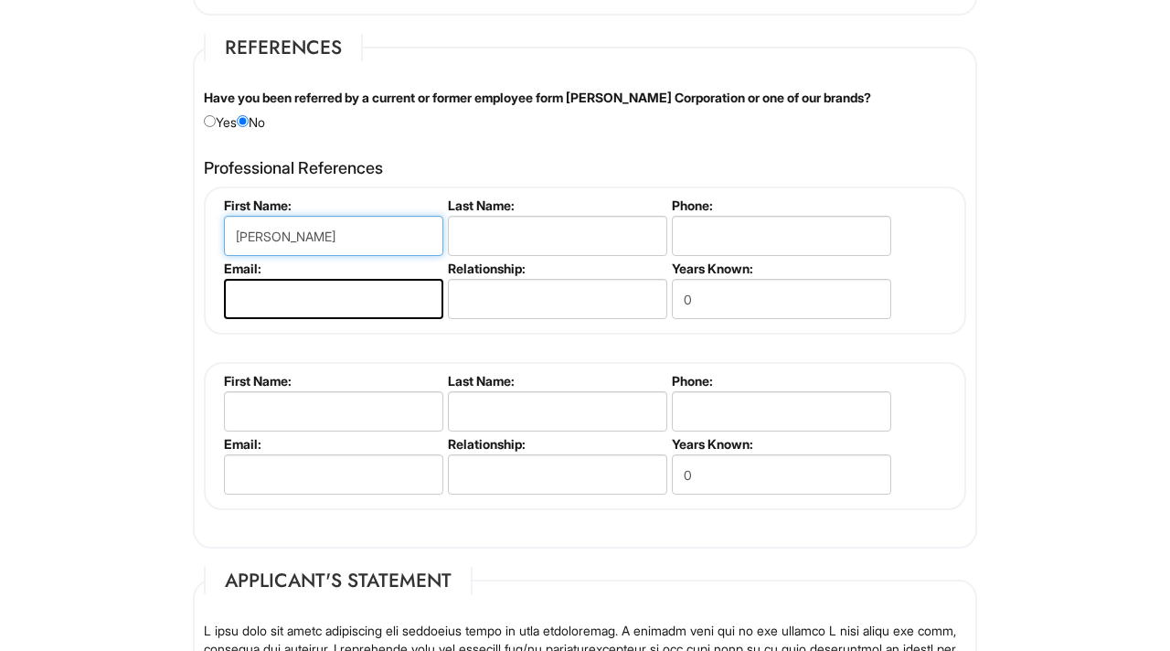
type input "Luke"
click at [462, 227] on input "text" at bounding box center [557, 236] width 219 height 40
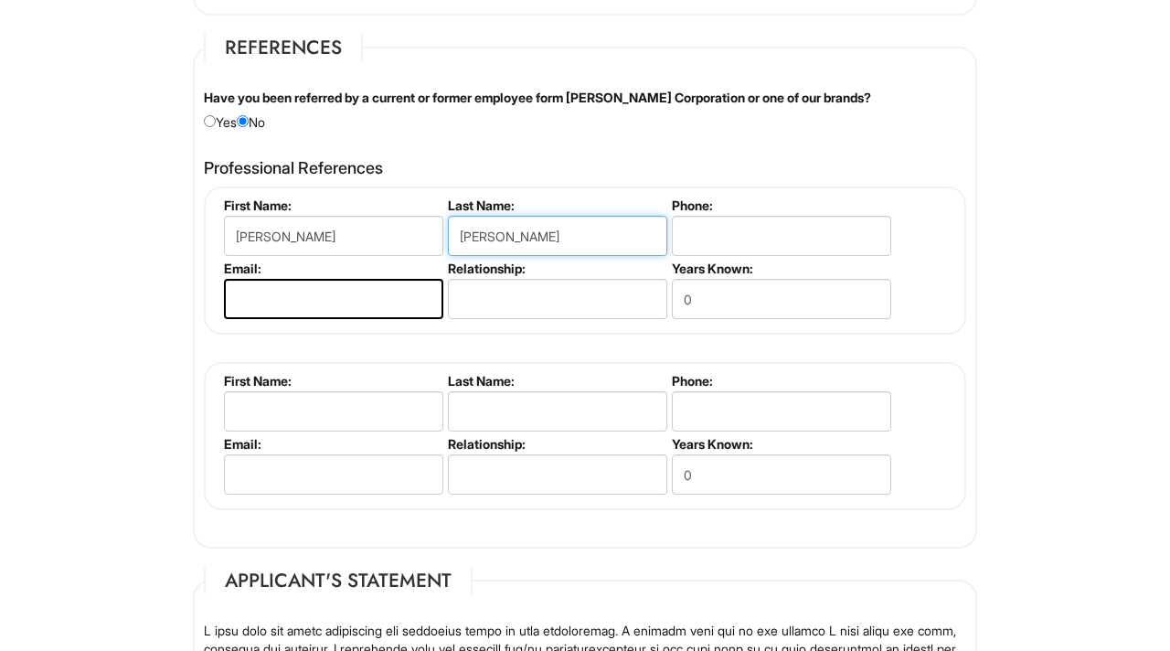
type input "Szoboszlay"
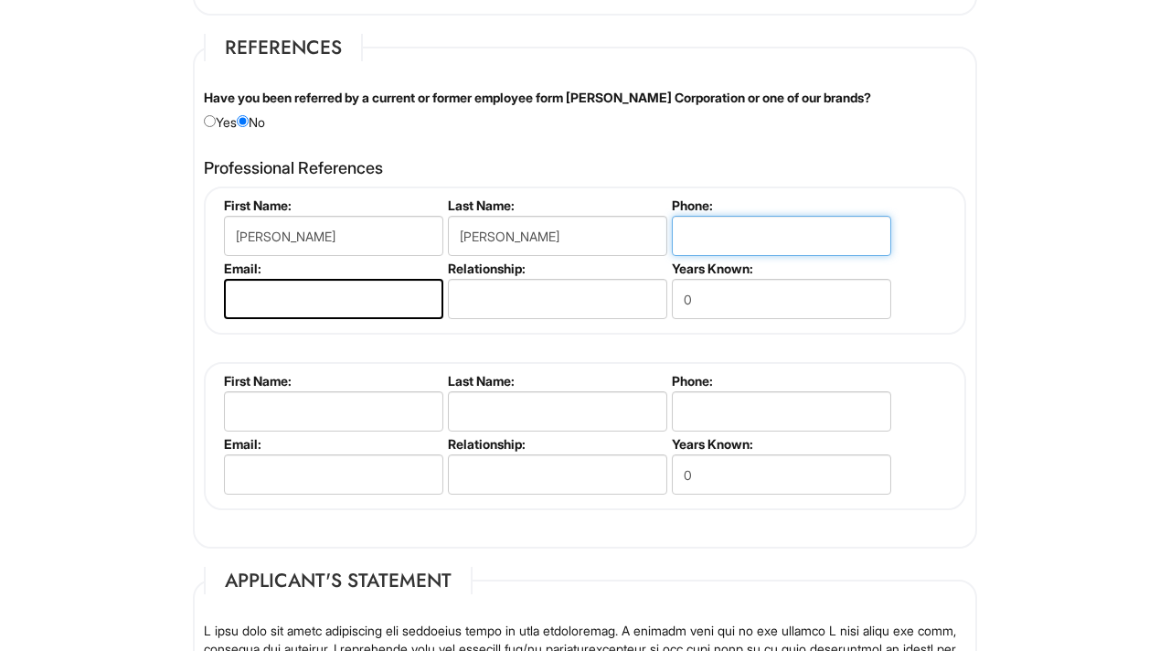
click at [713, 230] on input "tel" at bounding box center [781, 236] width 219 height 40
type input "5"
type input "7374145707"
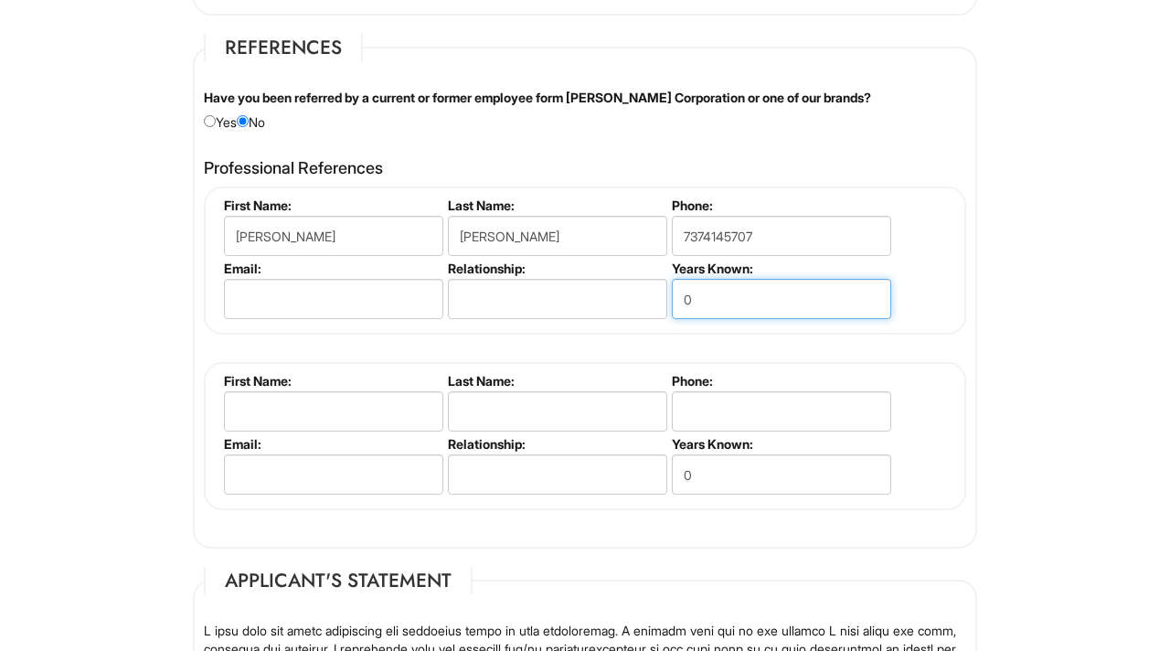
click at [771, 294] on input "0" at bounding box center [781, 299] width 219 height 40
type input "5"
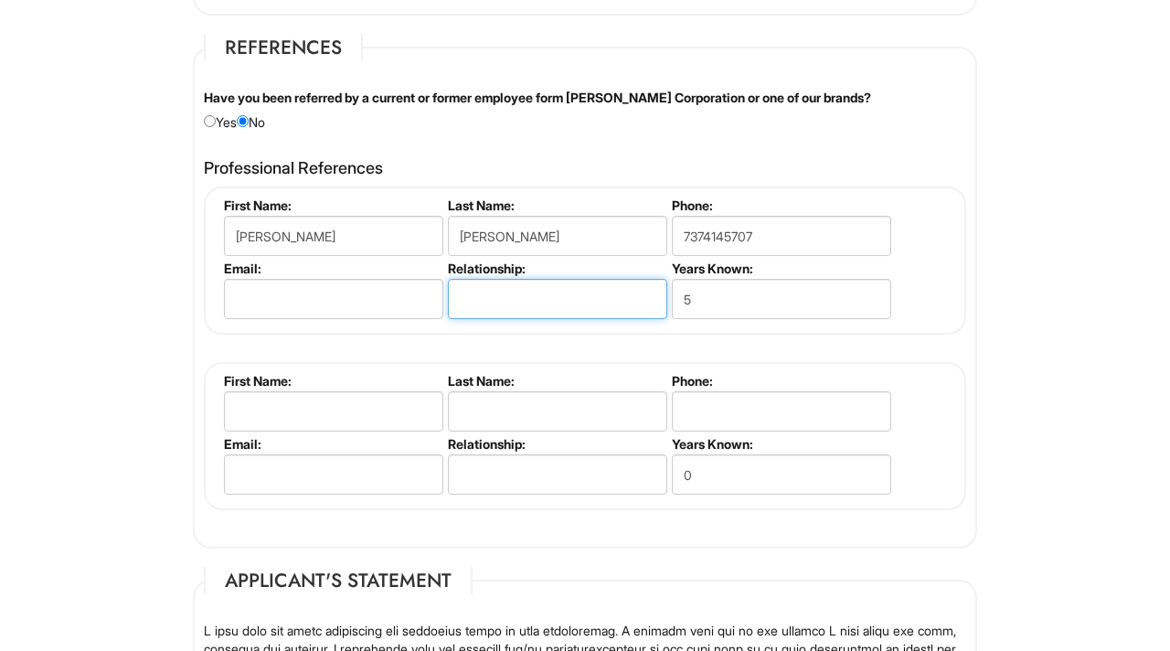
click at [554, 316] on input "text" at bounding box center [557, 299] width 219 height 40
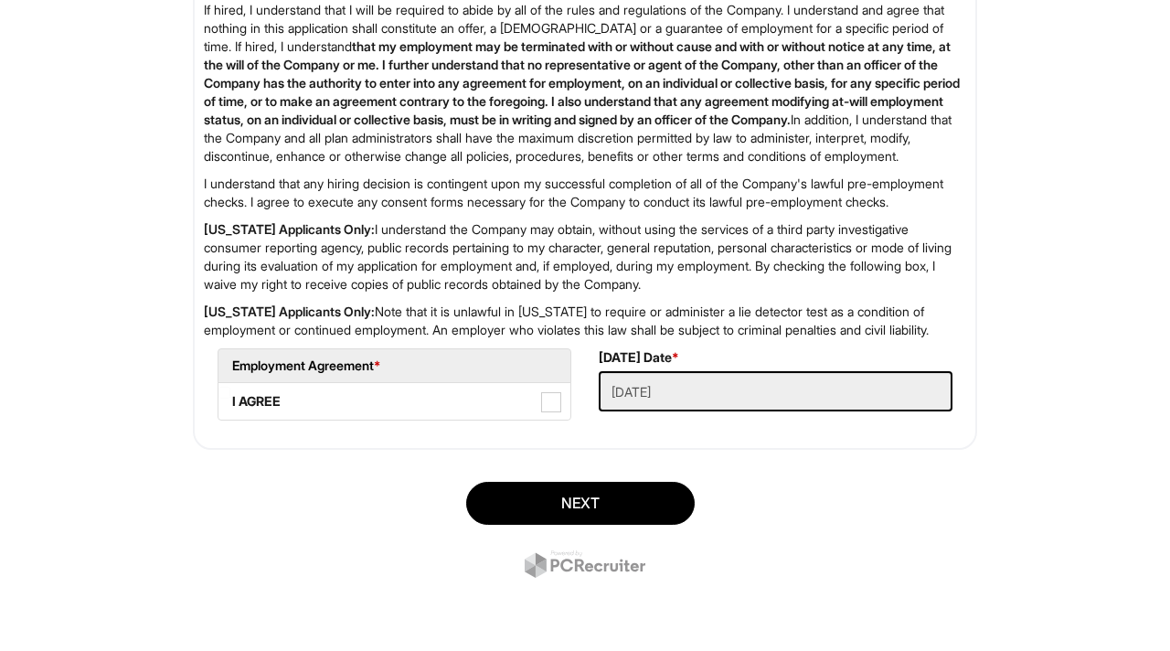
scroll to position [2991, 0]
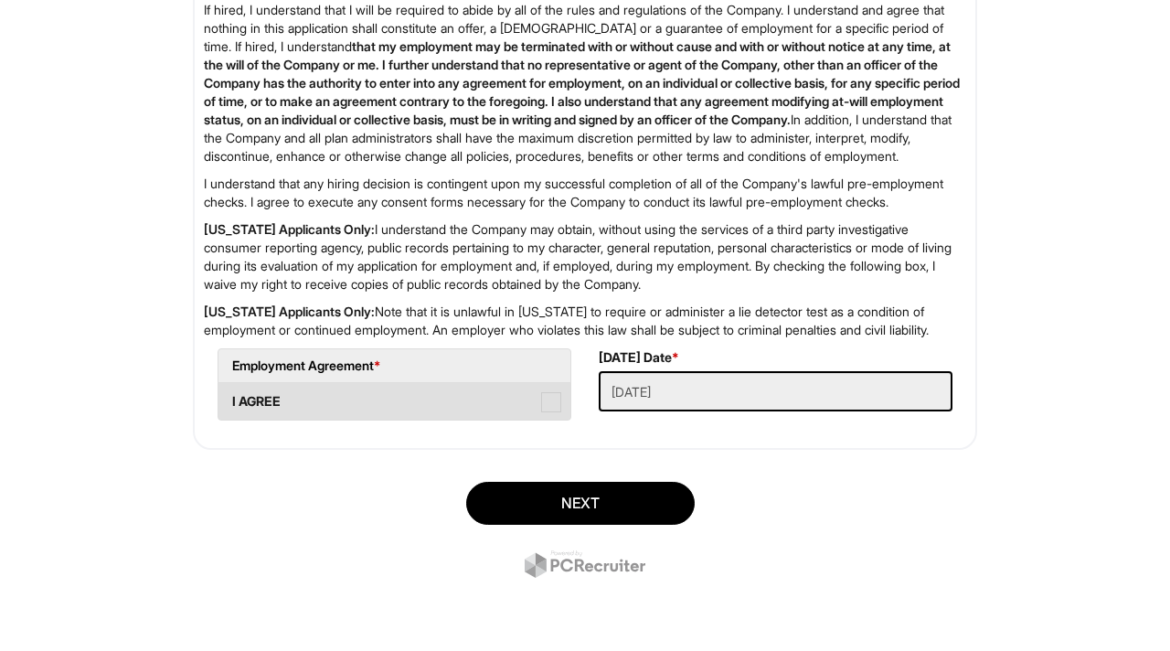
type input "classmate"
click at [550, 398] on span at bounding box center [551, 402] width 20 height 20
click at [230, 398] on AGREE "I AGREE" at bounding box center [224, 392] width 12 height 12
checkbox AGREE "true"
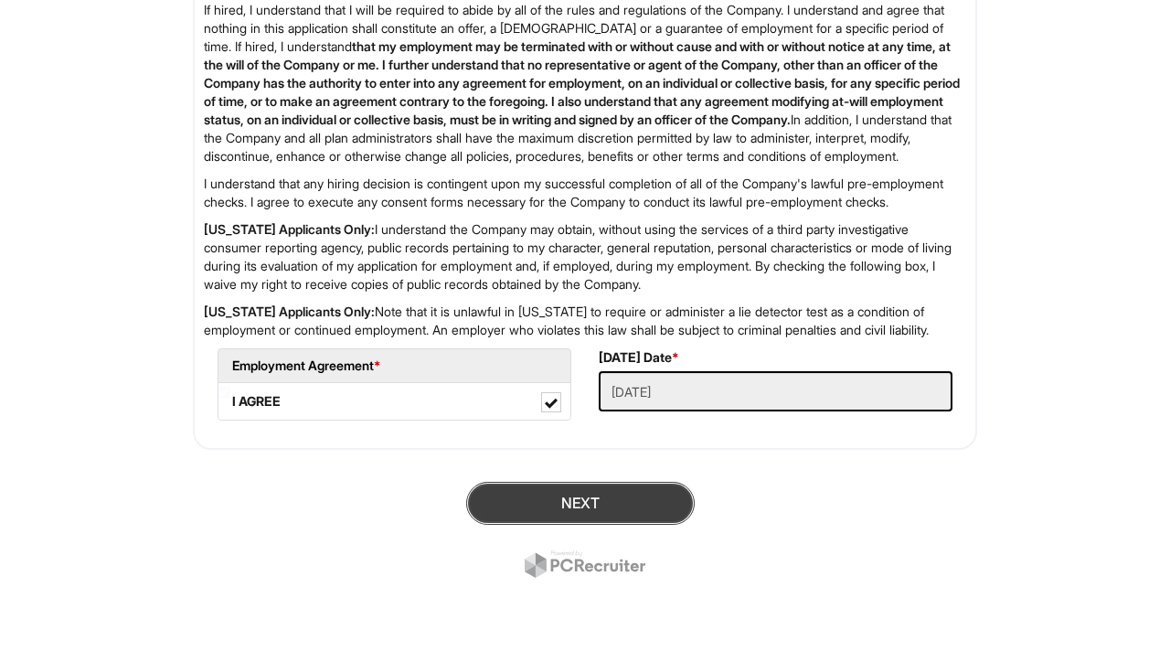
click at [559, 494] on button "Next" at bounding box center [580, 503] width 228 height 43
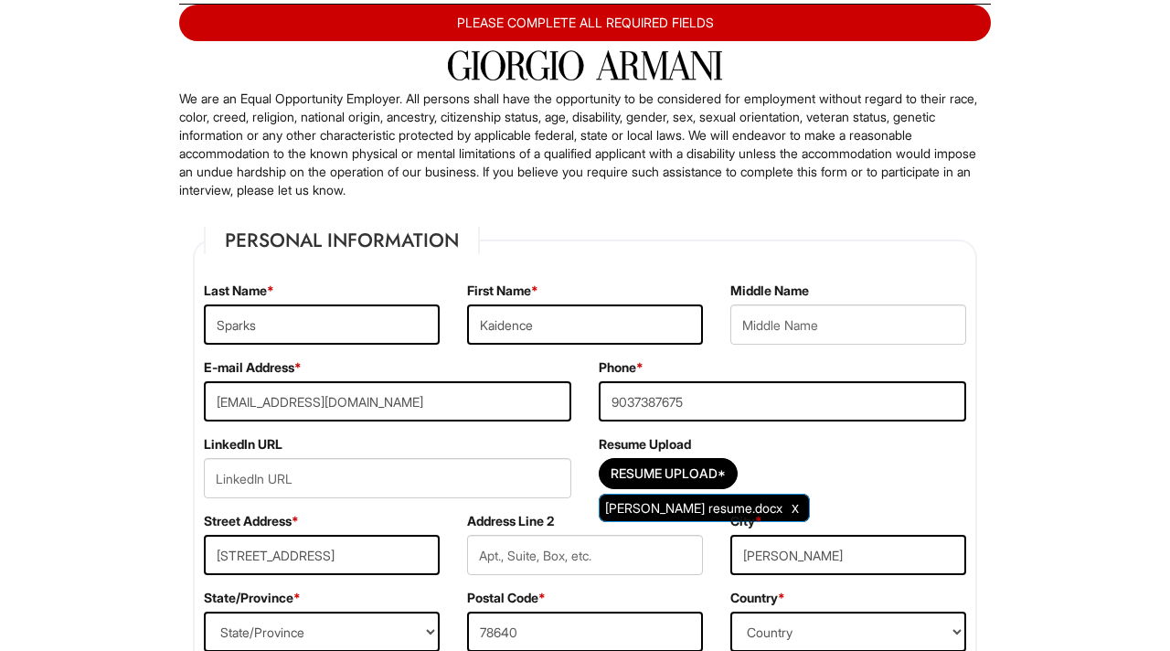
scroll to position [180, 0]
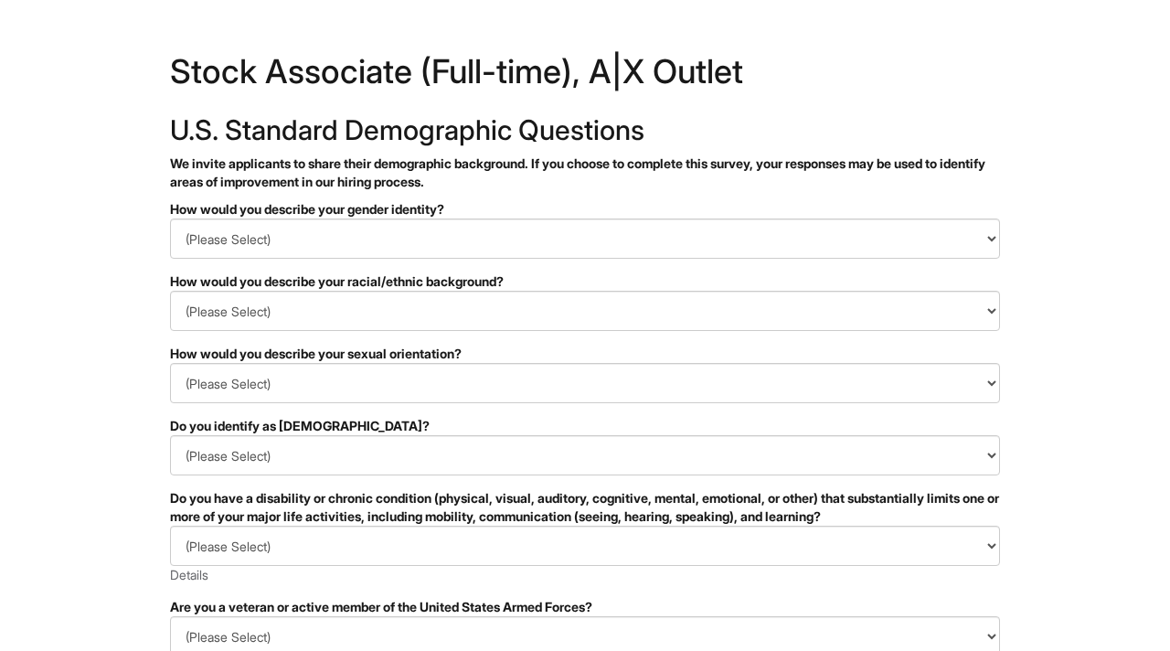
scroll to position [24, 0]
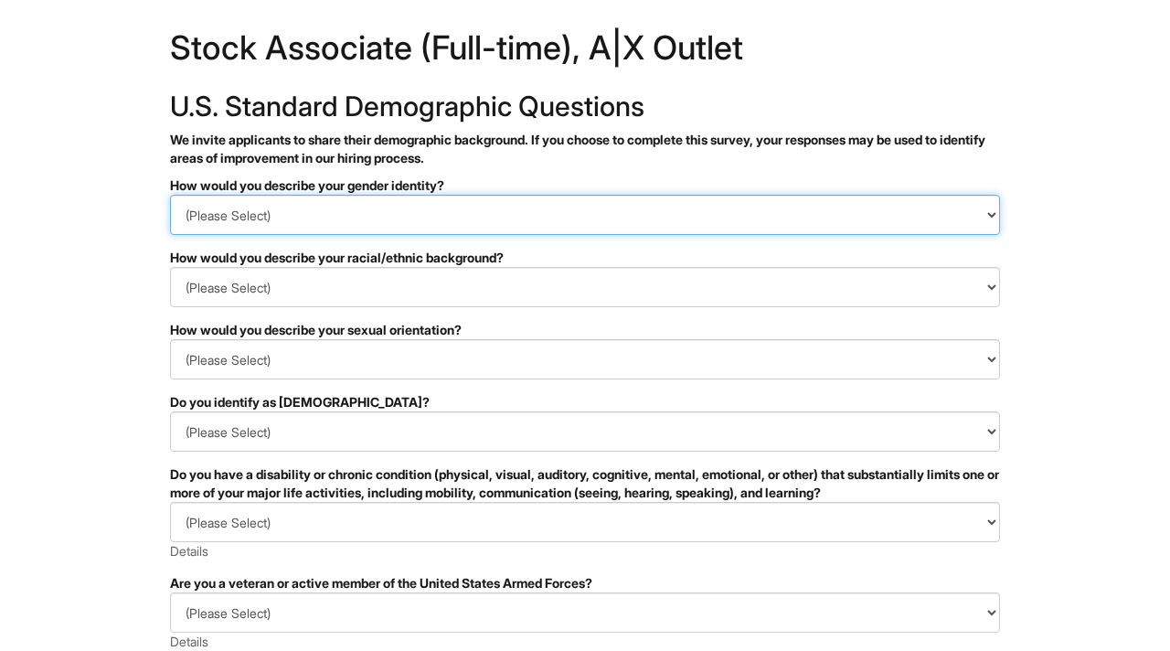
click at [503, 213] on select "(Please Select) Man Woman [DEMOGRAPHIC_DATA] I prefer to self-describe I don't …" at bounding box center [585, 215] width 830 height 40
select select "Woman"
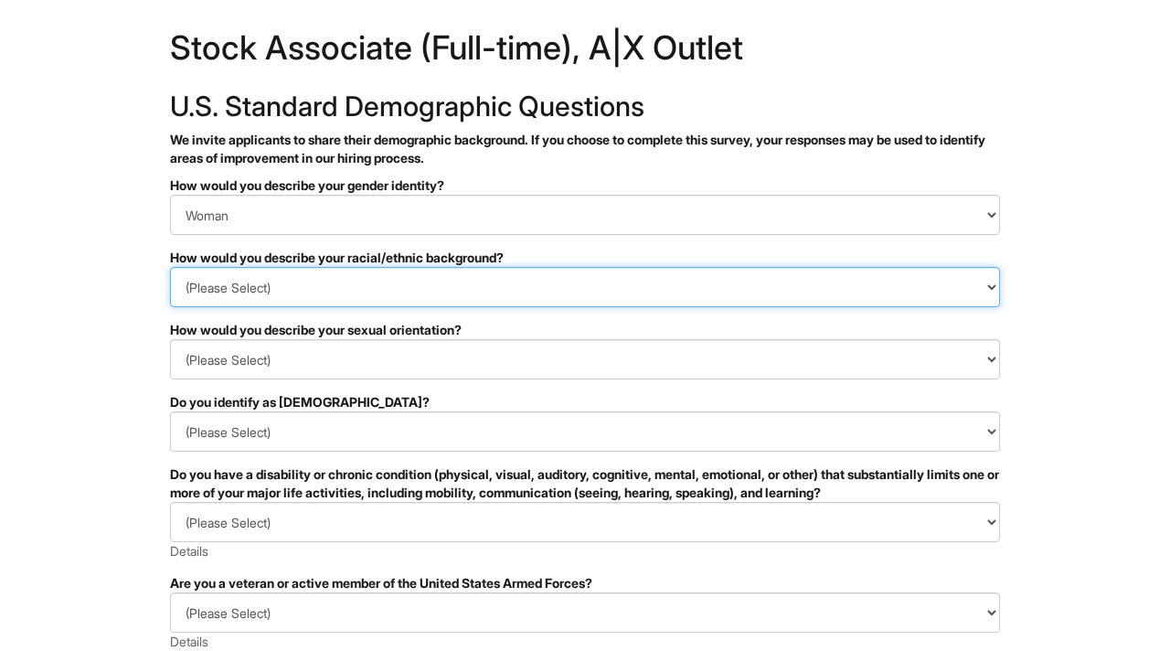
click at [347, 285] on select "(Please Select) [DEMOGRAPHIC_DATA] or of [DEMOGRAPHIC_DATA] descent [DEMOGRAPHI…" at bounding box center [585, 287] width 830 height 40
select select "White or European"
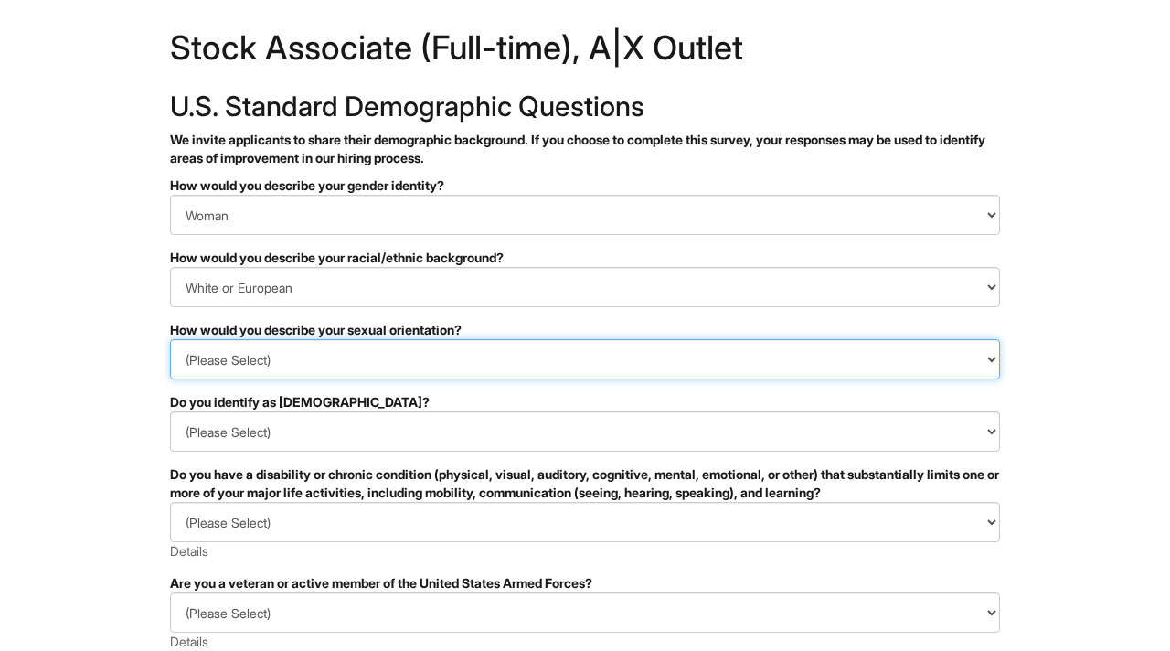
click at [301, 353] on select "(Please Select) [DEMOGRAPHIC_DATA] [DEMOGRAPHIC_DATA] and/or [DEMOGRAPHIC_DATA]…" at bounding box center [585, 359] width 830 height 40
select select "[DEMOGRAPHIC_DATA] and/or [DEMOGRAPHIC_DATA]"
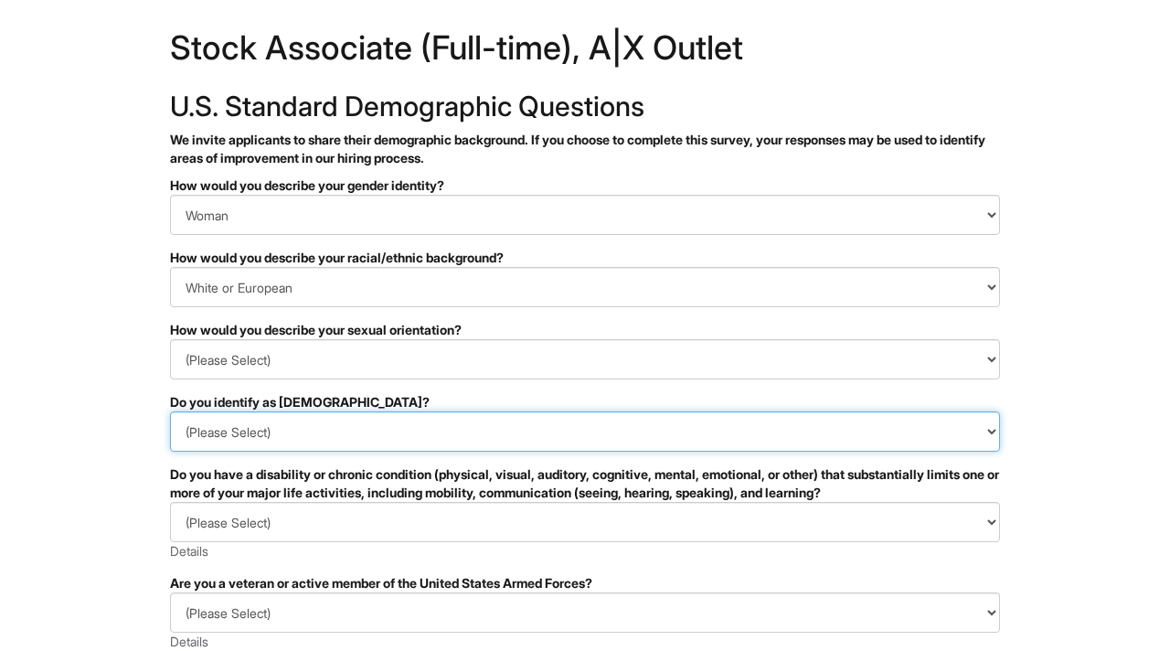
click at [276, 435] on select "(Please Select) Yes No I prefer to self-describe I don't wish to answer" at bounding box center [585, 431] width 830 height 40
select select "No"
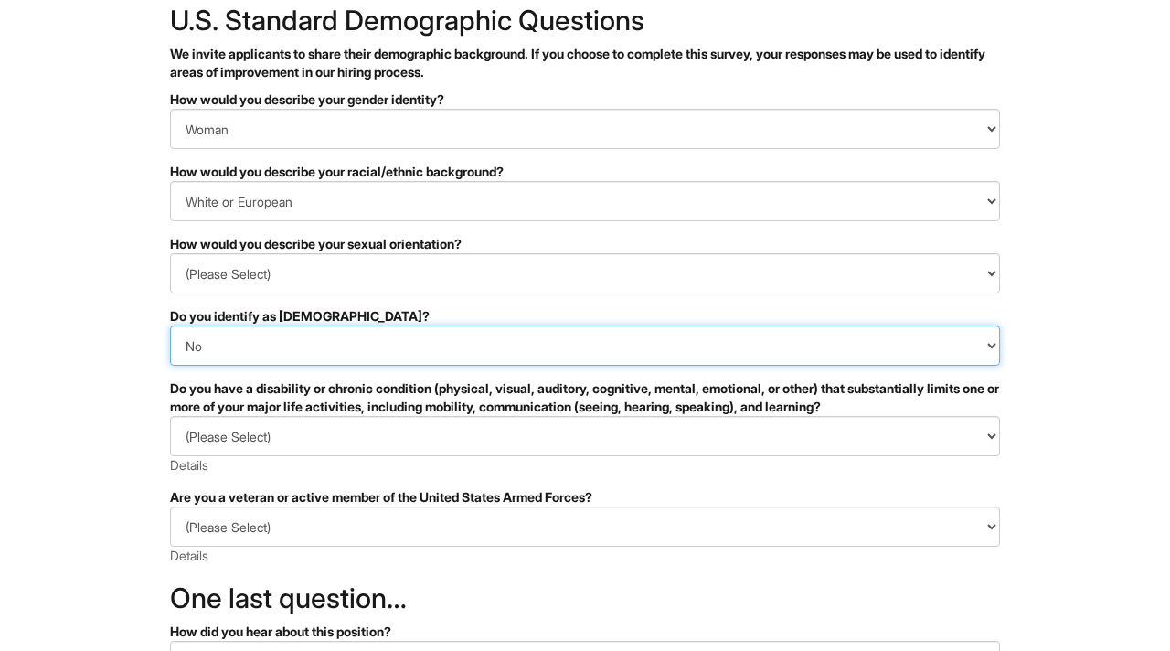
scroll to position [114, 0]
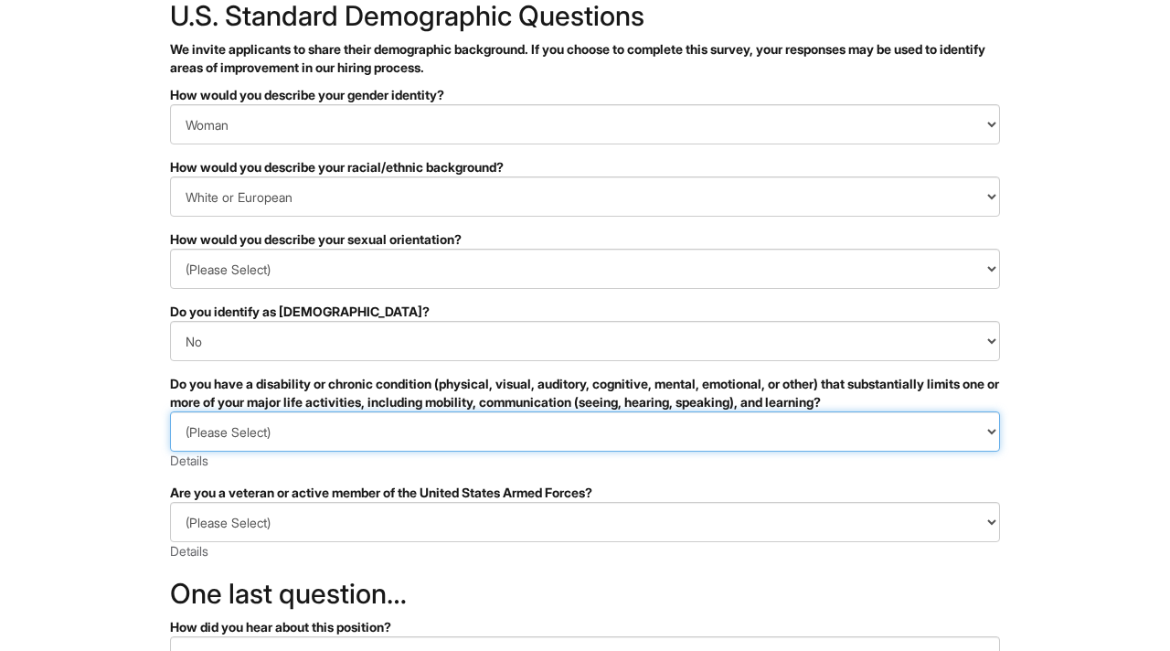
click at [263, 425] on select "(Please Select) YES, I HAVE A DISABILITY (or previously had a disability) NO, I…" at bounding box center [585, 431] width 830 height 40
select select "YES, I HAVE A DISABILITY (or previously had a disability)"
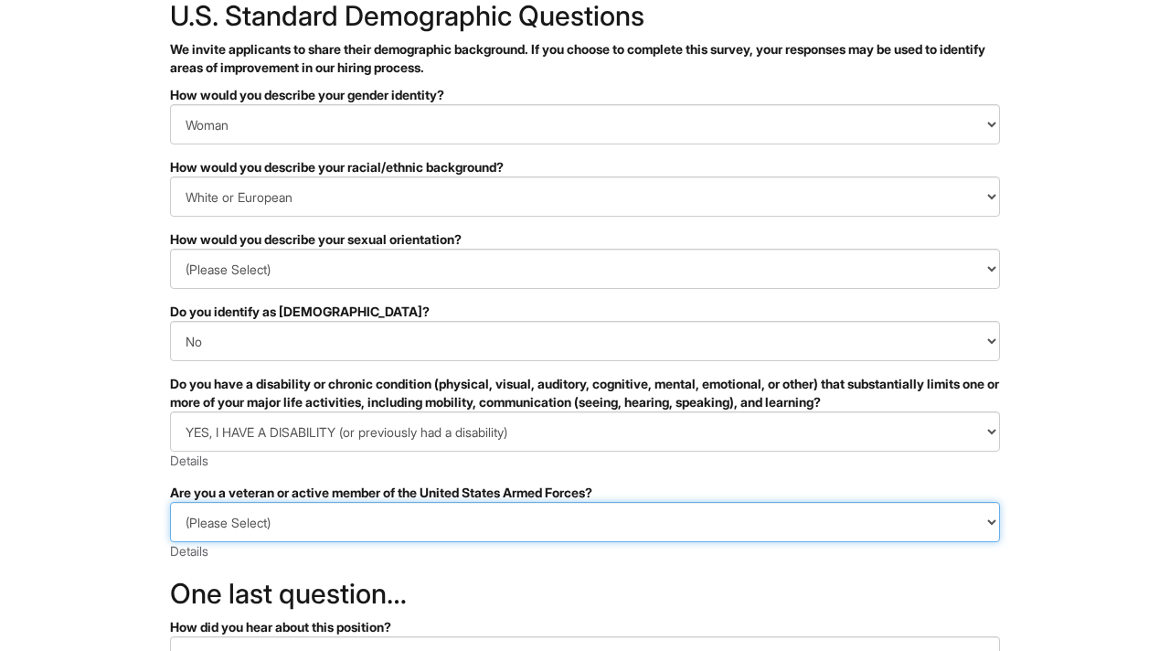
click at [276, 523] on select "(Please Select) I IDENTIFY AS ONE OR MORE OF THE CLASSIFICATIONS OF PROTECTED V…" at bounding box center [585, 522] width 830 height 40
select select "I AM NOT A PROTECTED VETERAN"
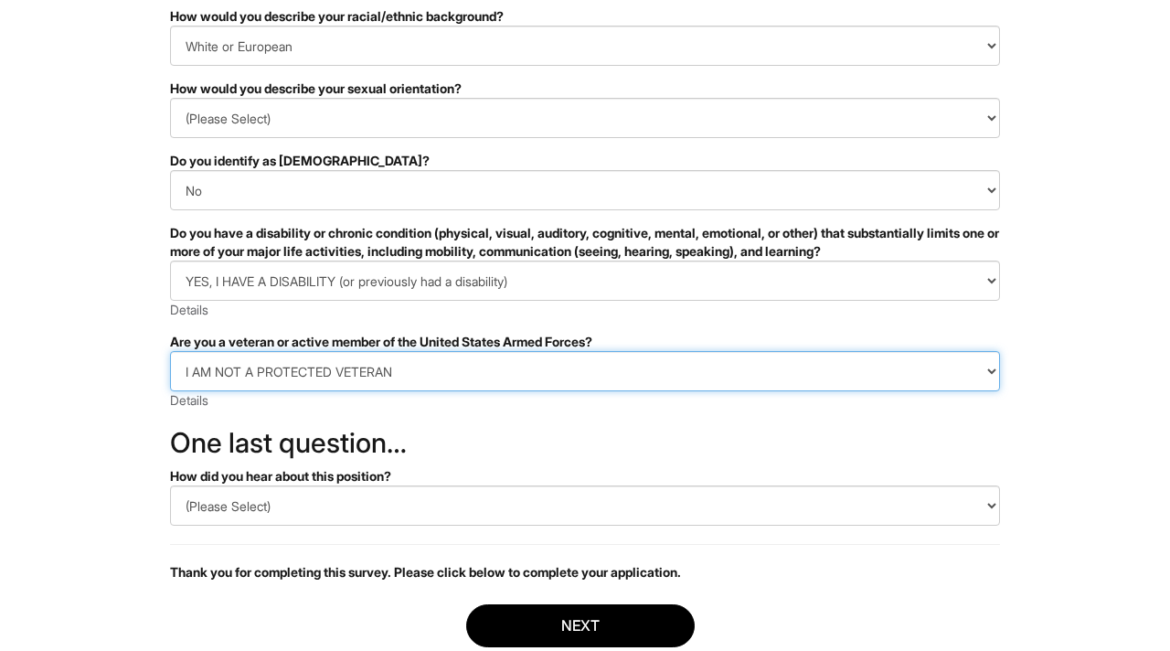
scroll to position [275, 0]
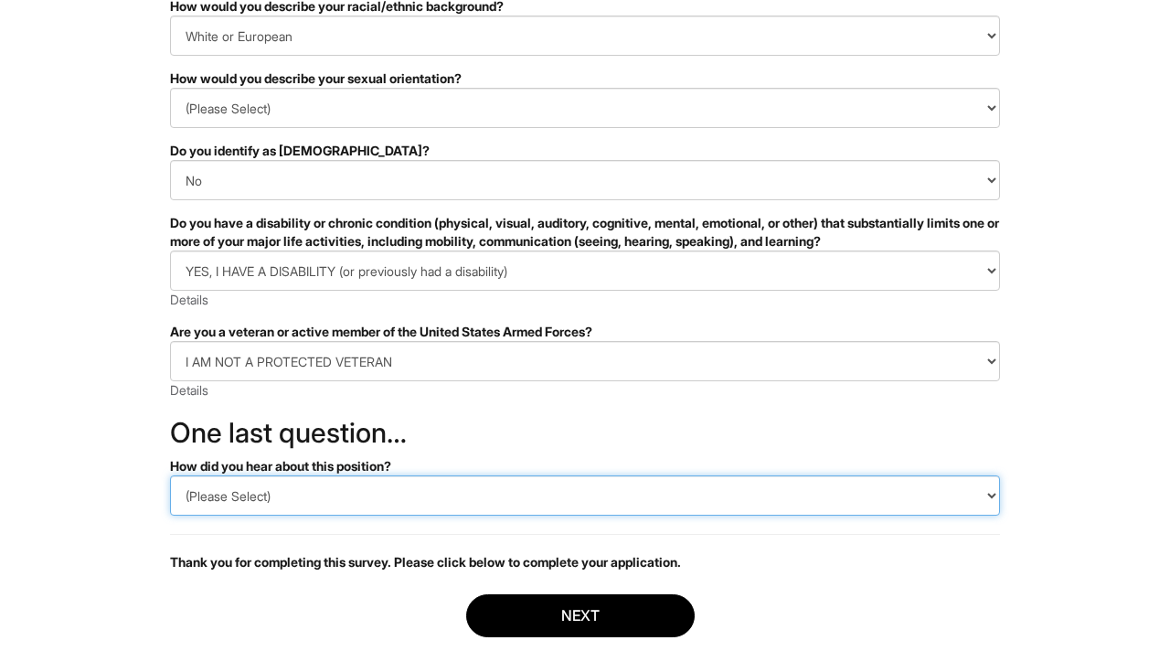
click at [264, 476] on select "(Please Select) CareerBuilder Indeed LinkedIn Monster Referral Other" at bounding box center [585, 495] width 830 height 40
select select "LinkedIn"
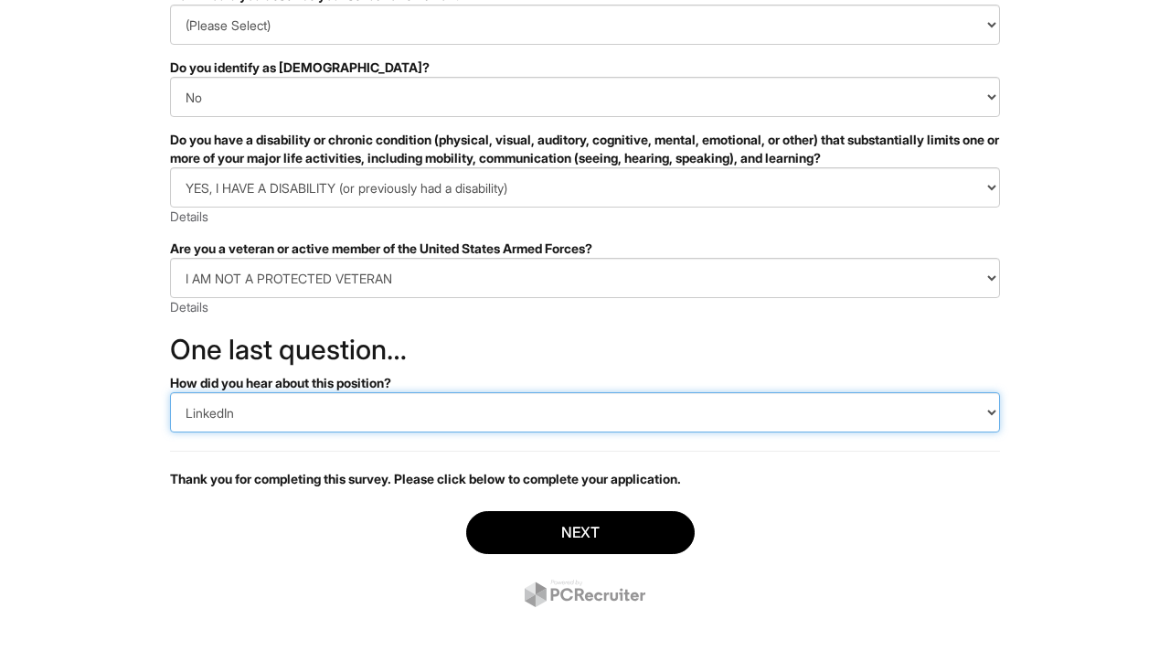
scroll to position [378, 0]
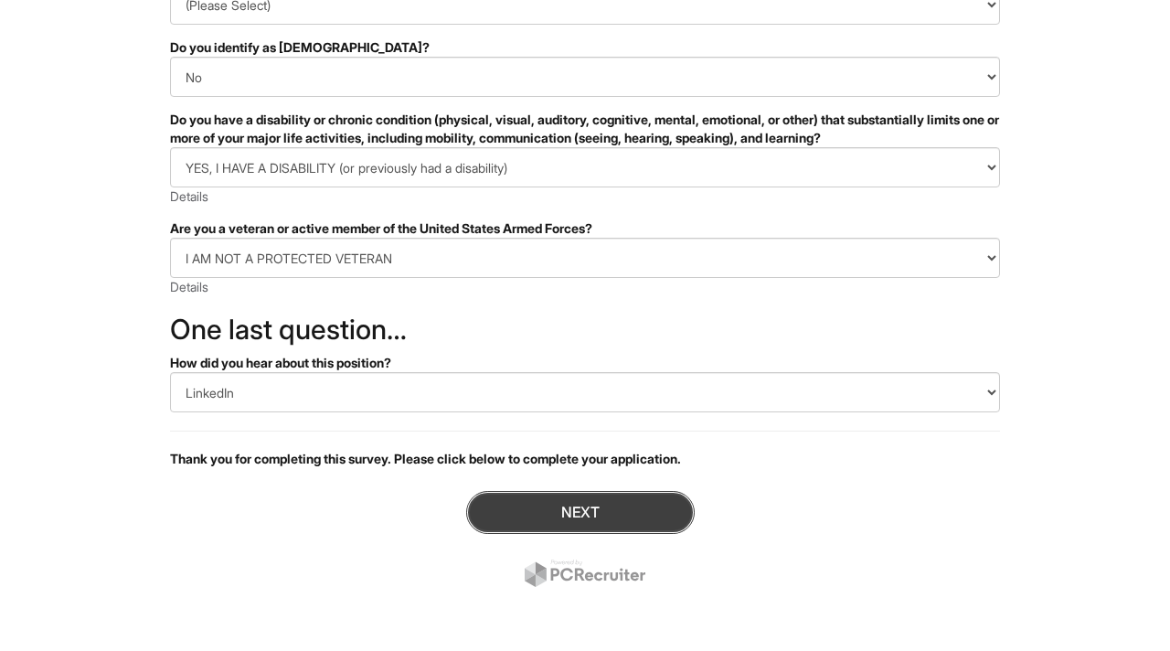
click at [551, 509] on button "Next" at bounding box center [580, 512] width 228 height 43
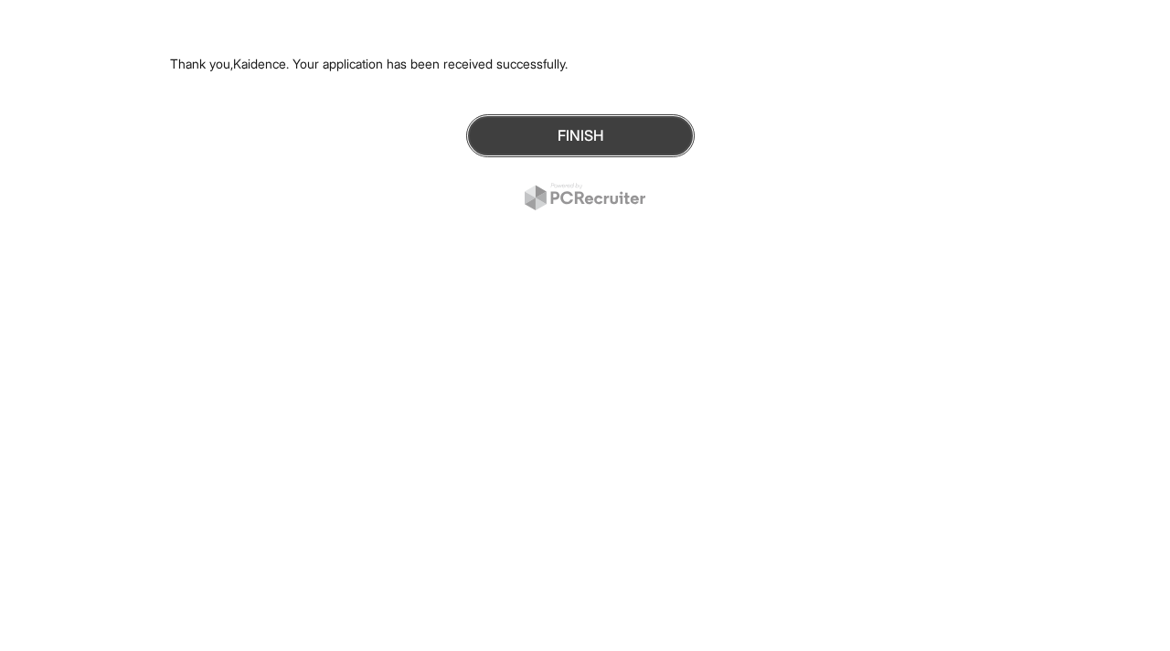
click at [549, 136] on button "Finish" at bounding box center [580, 135] width 228 height 43
